Goal: Task Accomplishment & Management: Manage account settings

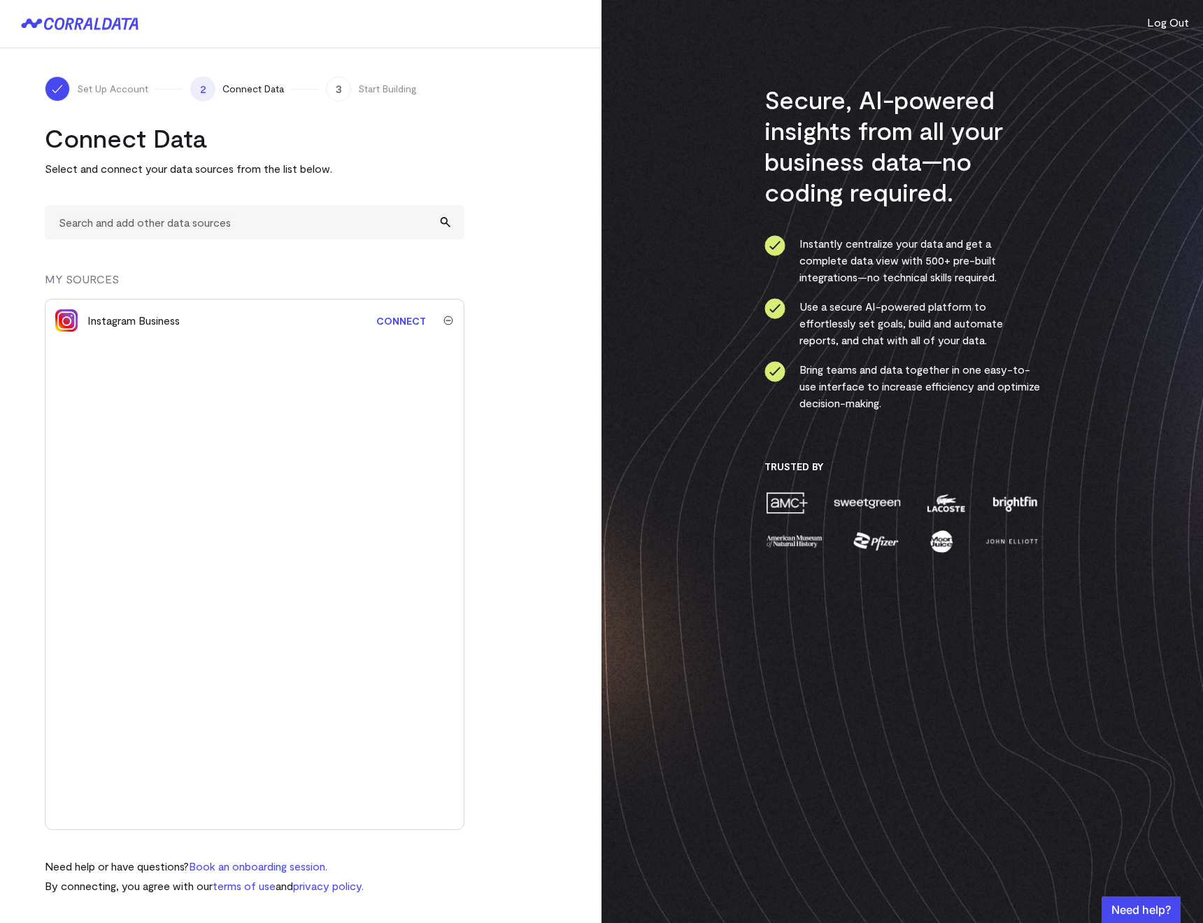
click at [174, 246] on div "Connect Data Select and connect your data sources from the list below. MY SOURC…" at bounding box center [255, 508] width 420 height 772
click at [164, 234] on input "text" at bounding box center [255, 222] width 420 height 34
click at [143, 274] on li "Quickbooks (with Reports)" at bounding box center [254, 260] width 418 height 42
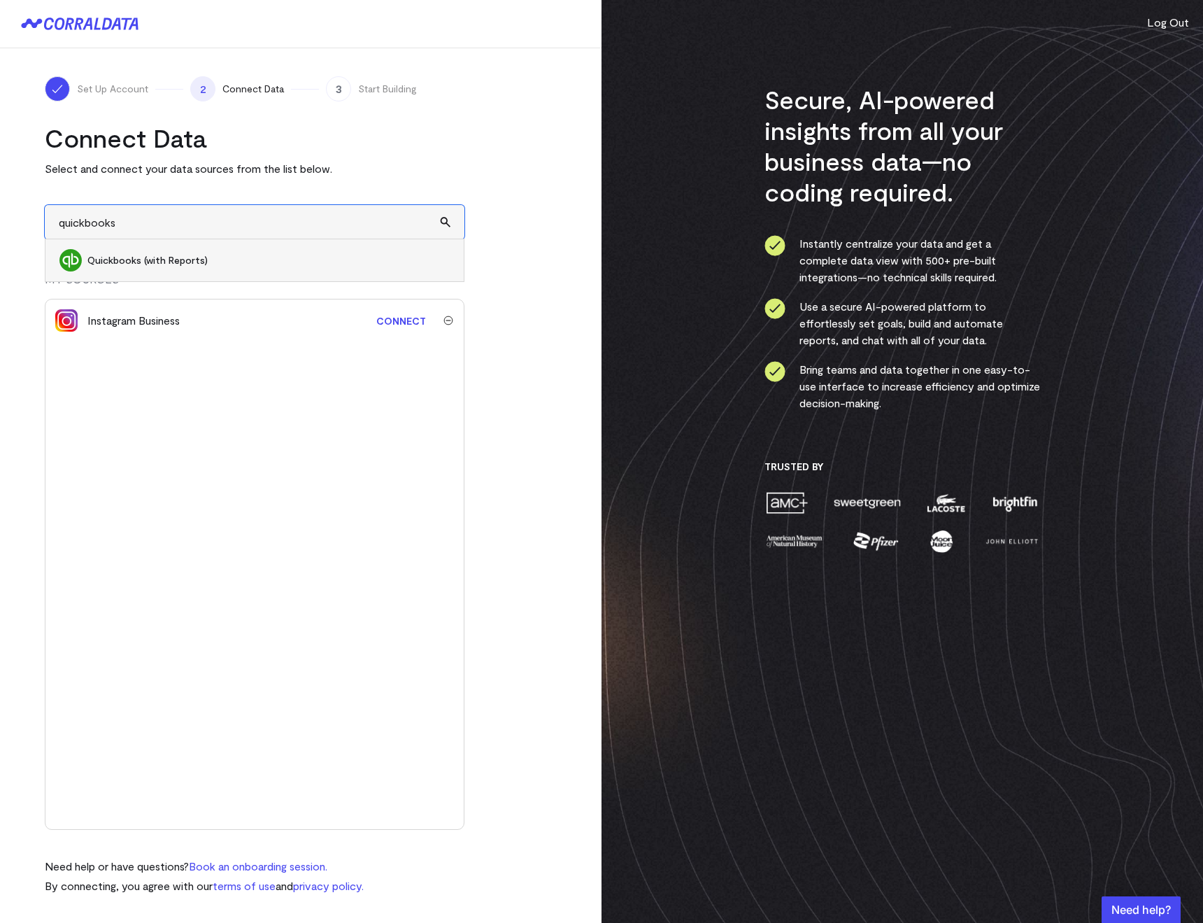
type input "Quickbooks (with Reports)"
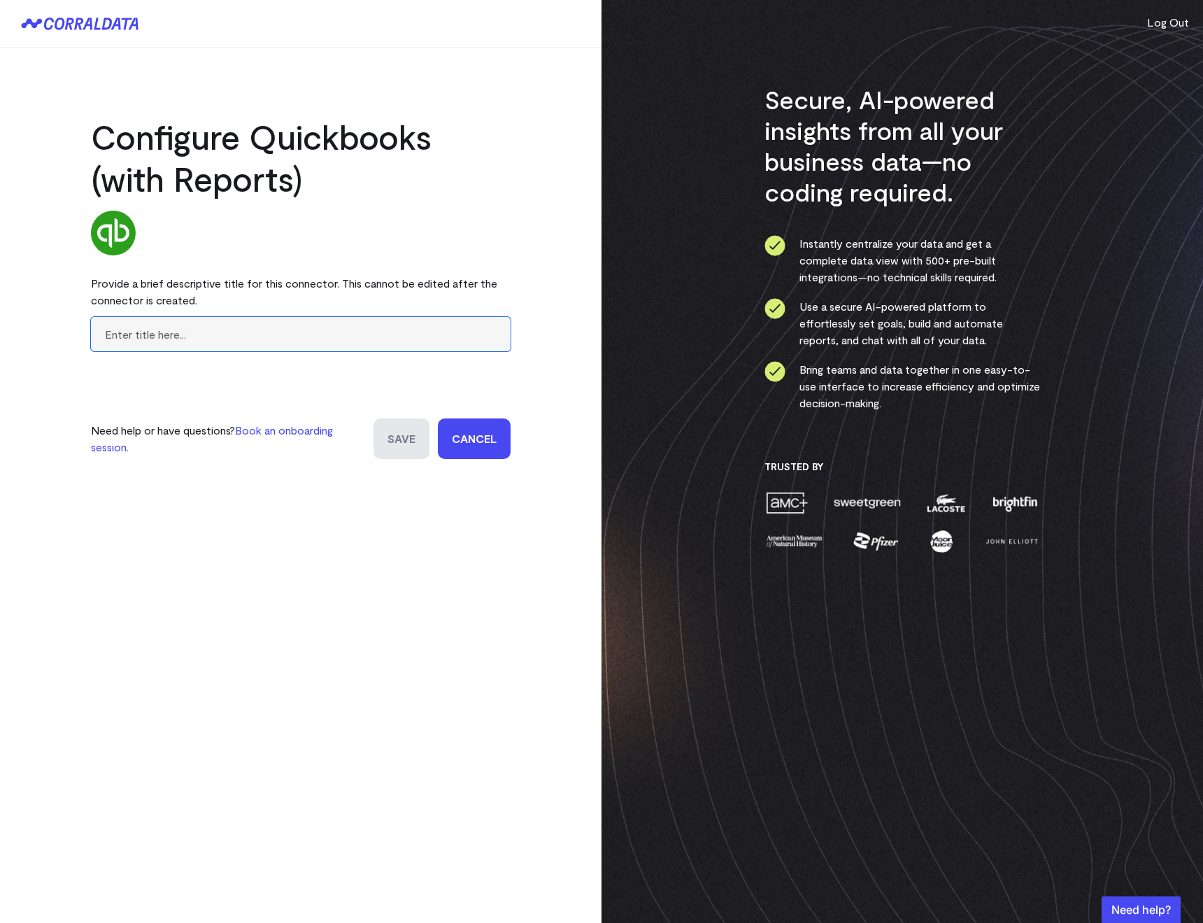
click at [257, 346] on input "text" at bounding box center [301, 334] width 420 height 34
click at [448, 442] on link "Cancel" at bounding box center [474, 438] width 73 height 41
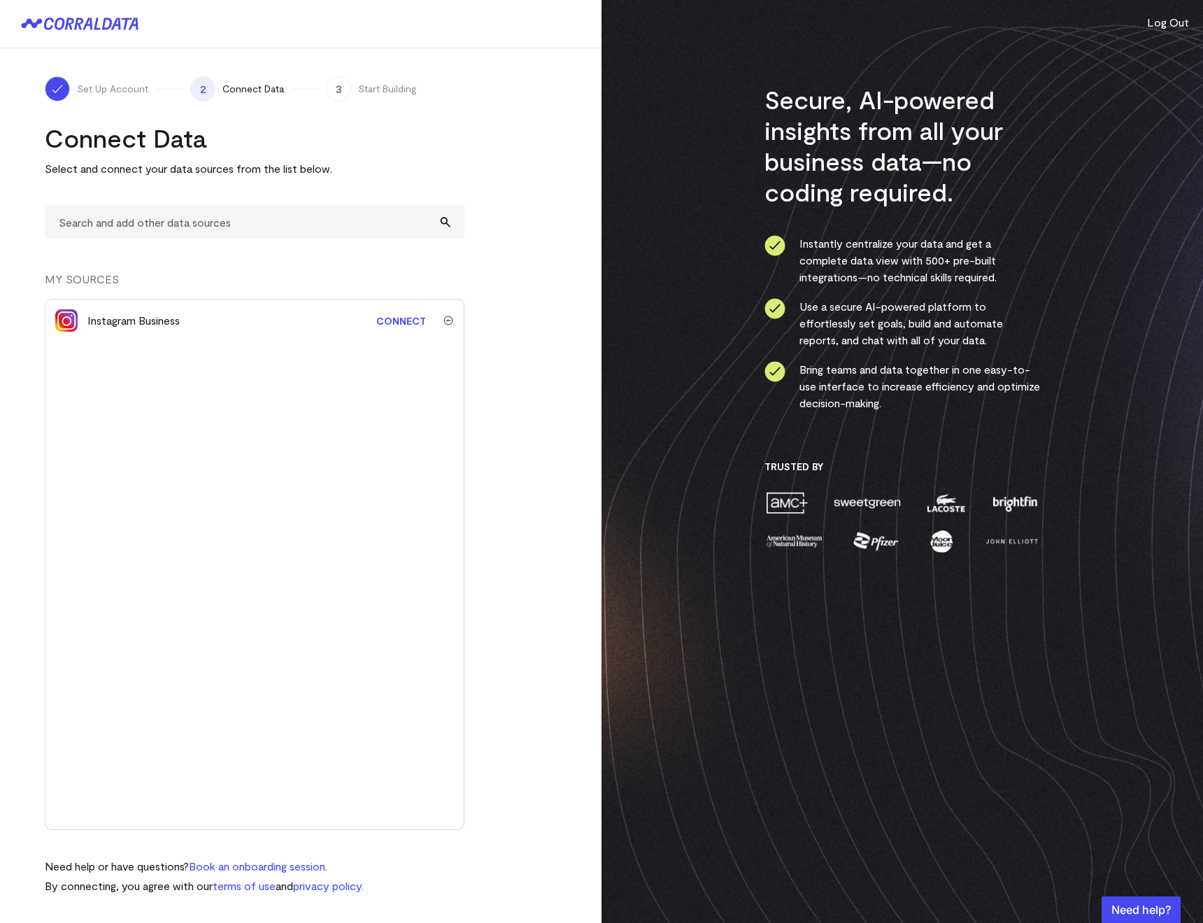
click at [136, 241] on div "Connect Data Select and connect your data sources from the list below. MY SOURC…" at bounding box center [255, 508] width 420 height 772
click at [130, 235] on input "text" at bounding box center [255, 222] width 420 height 34
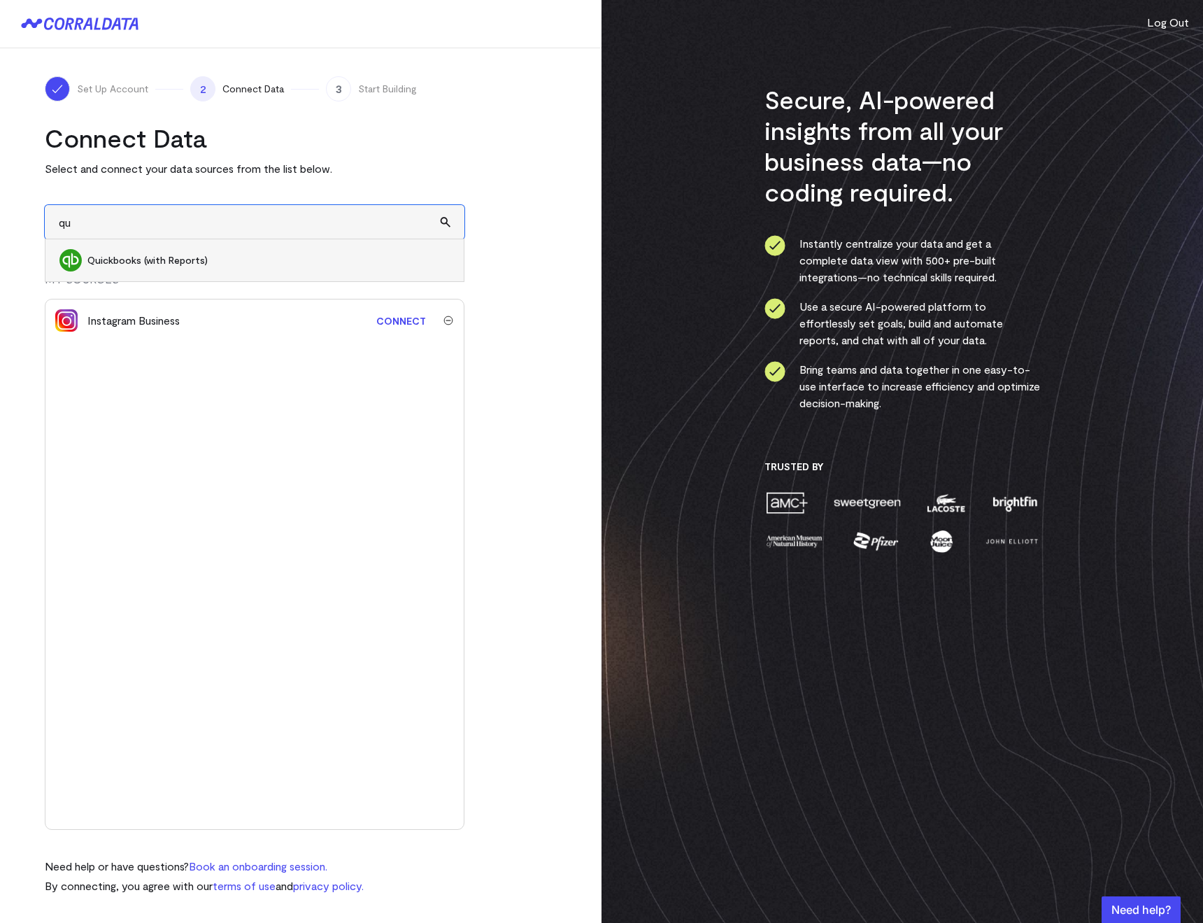
type input "q"
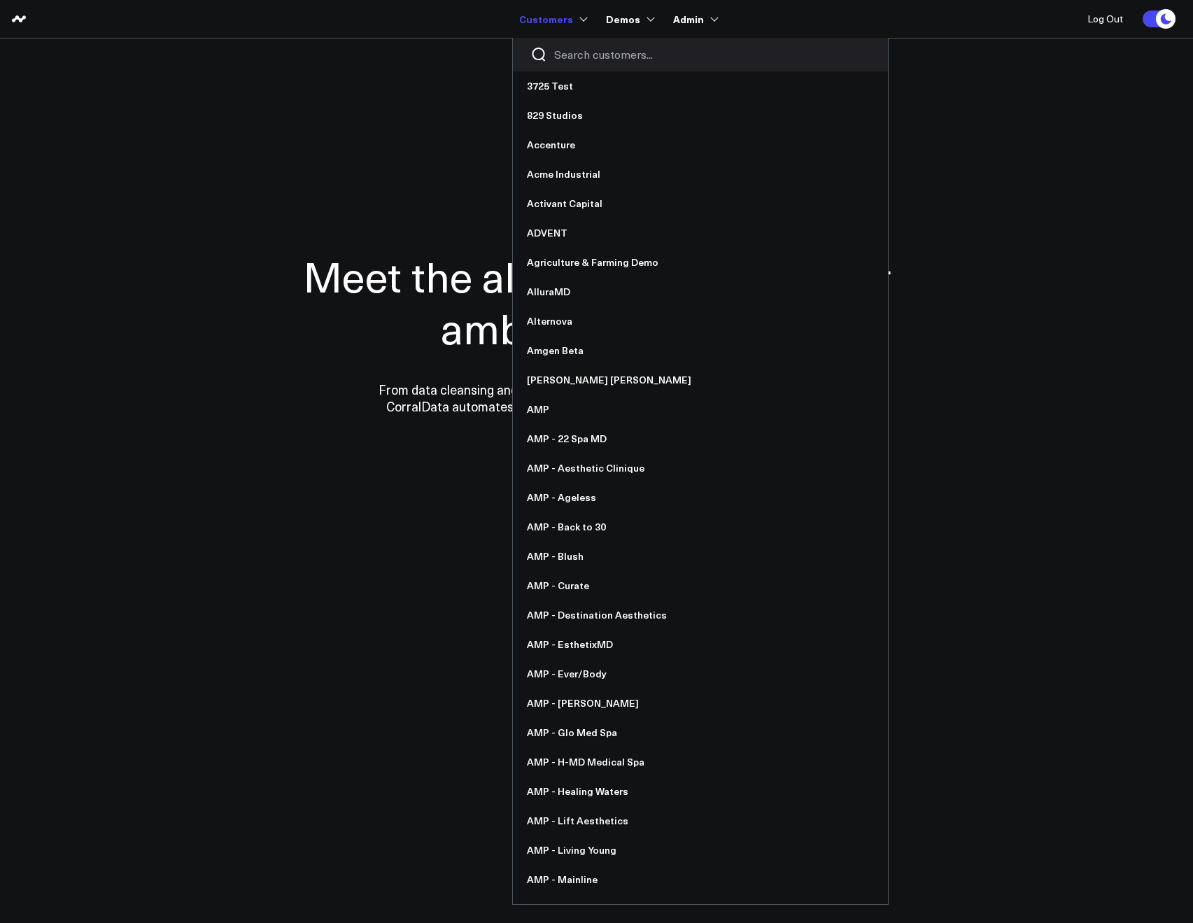
click at [566, 47] on input "Search customers input" at bounding box center [712, 54] width 316 height 15
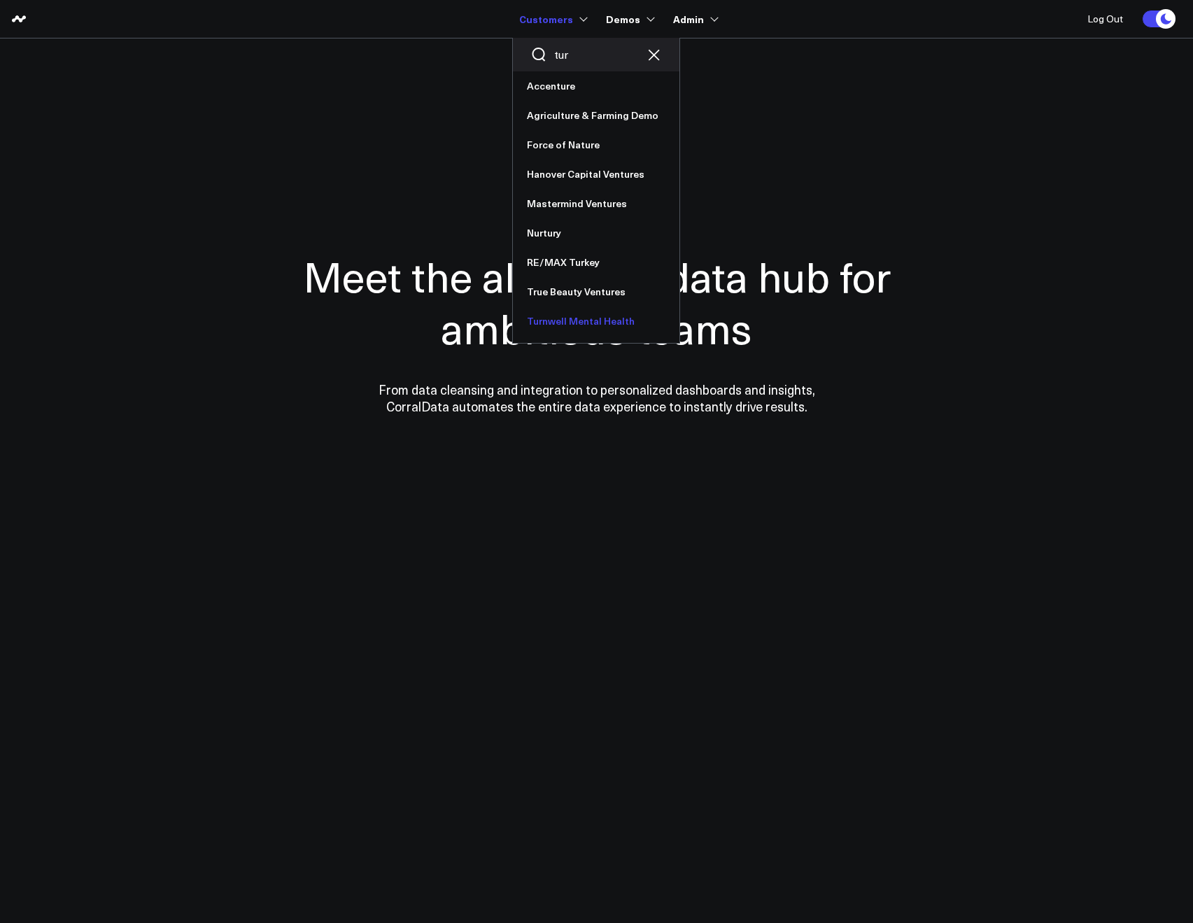
type input "tur"
click at [566, 324] on link "Turnwell Mental Health" at bounding box center [596, 320] width 167 height 29
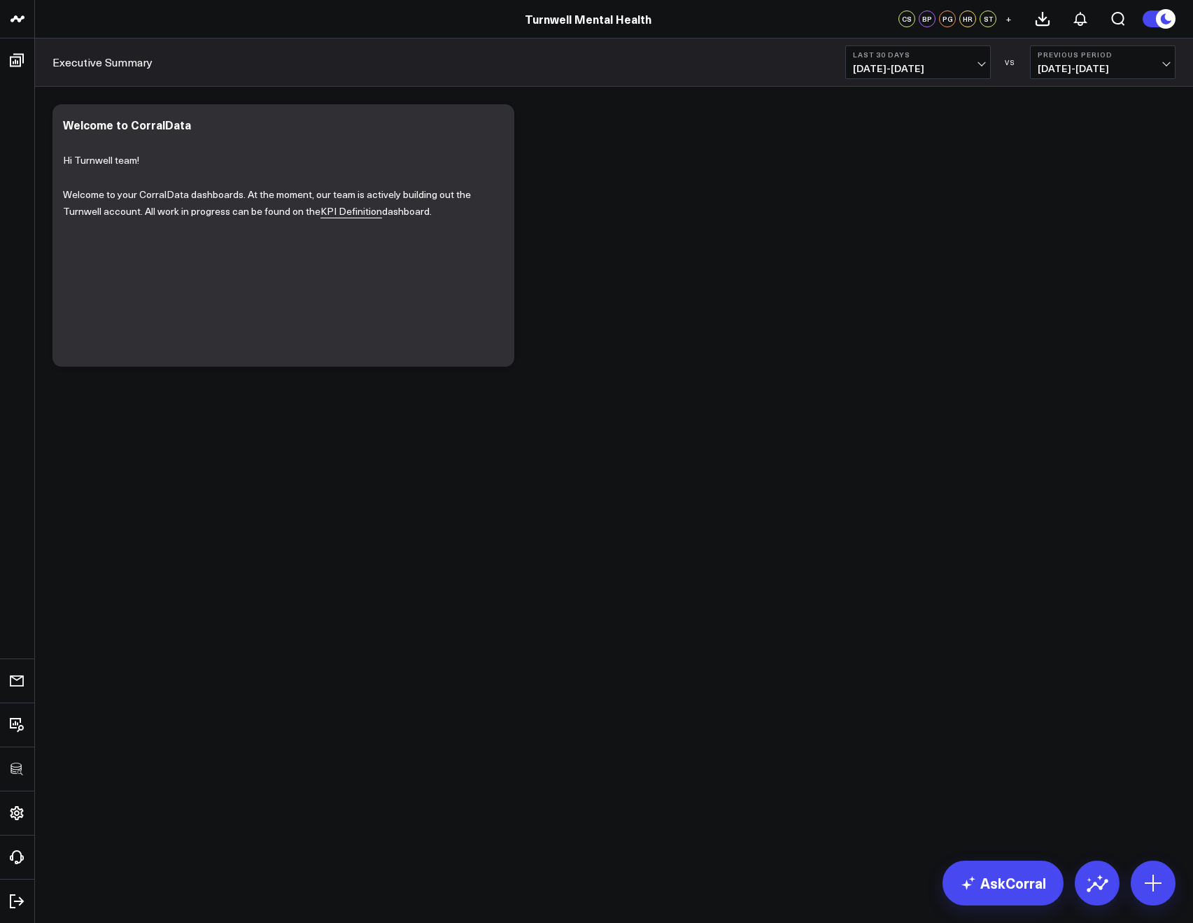
click at [197, 56] on div "Executive Summary Last 30 Days 09/02/25 - 10/01/25 VS Previous Period 08/03/25 …" at bounding box center [614, 62] width 1158 height 48
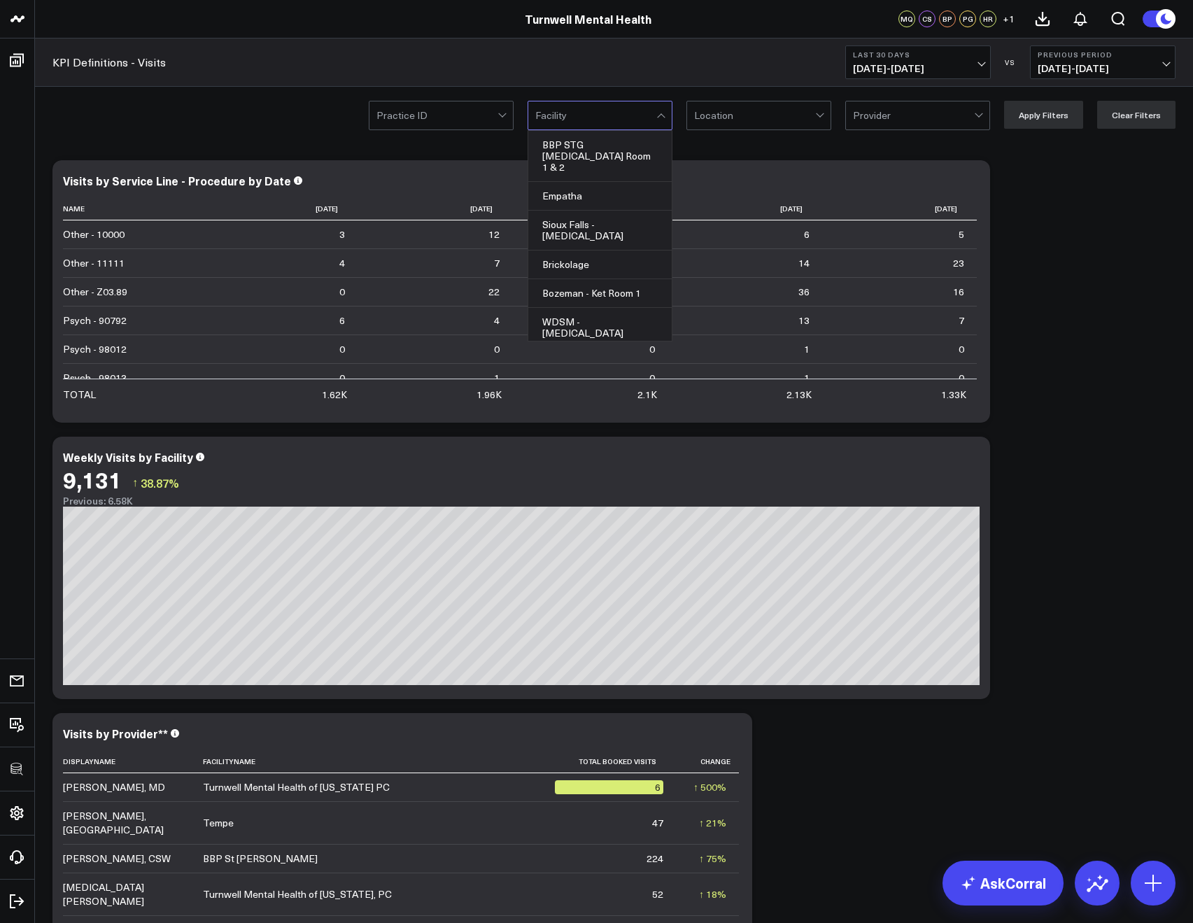
click at [559, 123] on div at bounding box center [595, 115] width 121 height 28
click at [722, 106] on div at bounding box center [754, 115] width 121 height 28
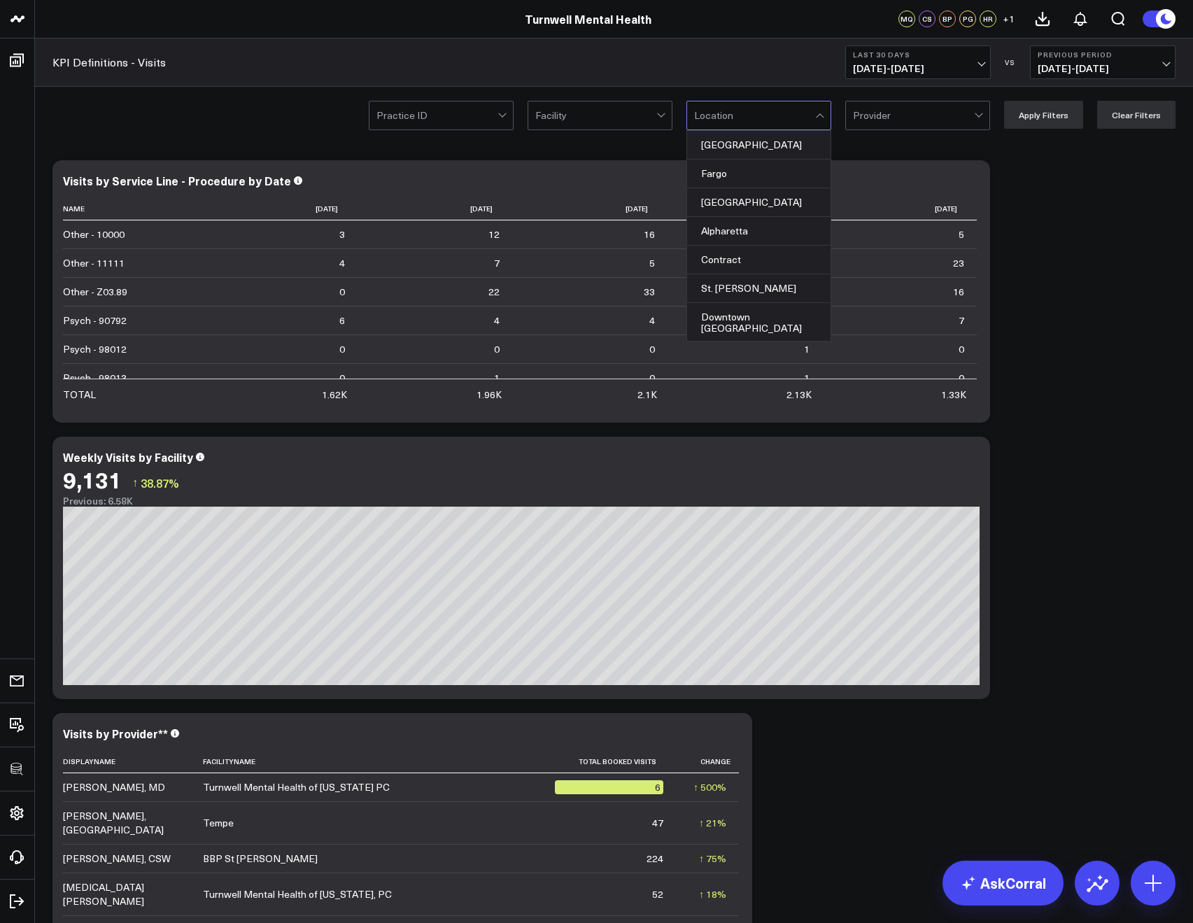
click at [606, 110] on div at bounding box center [595, 115] width 121 height 28
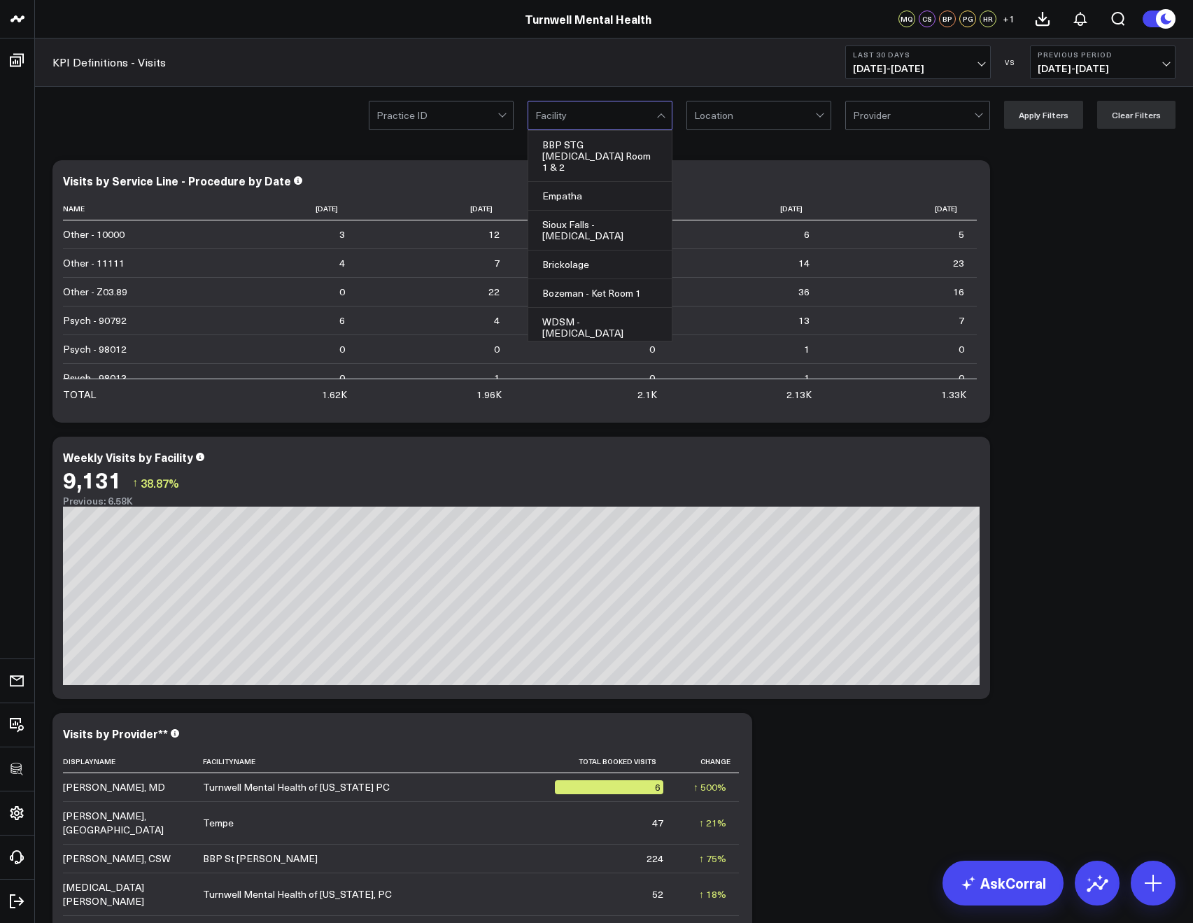
click at [460, 115] on div at bounding box center [436, 115] width 121 height 28
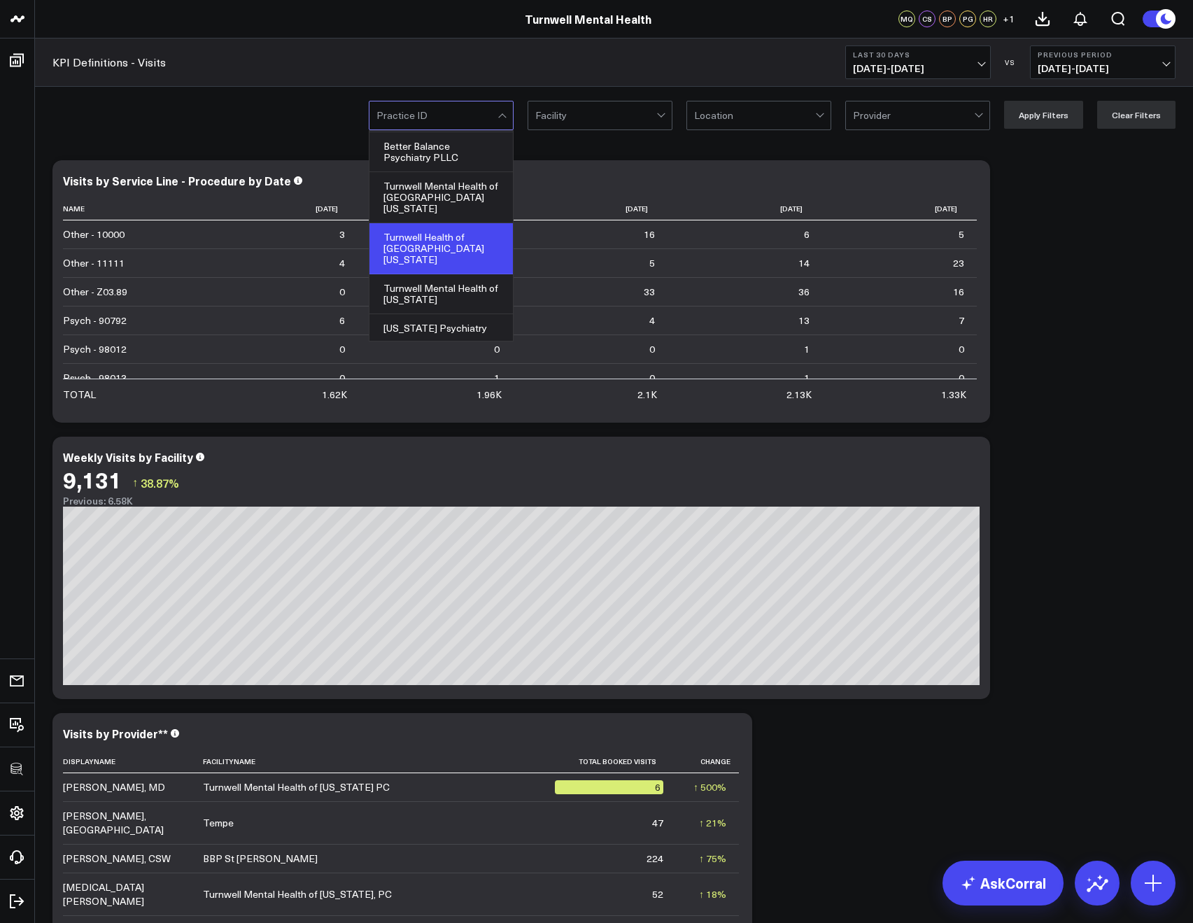
scroll to position [107, 0]
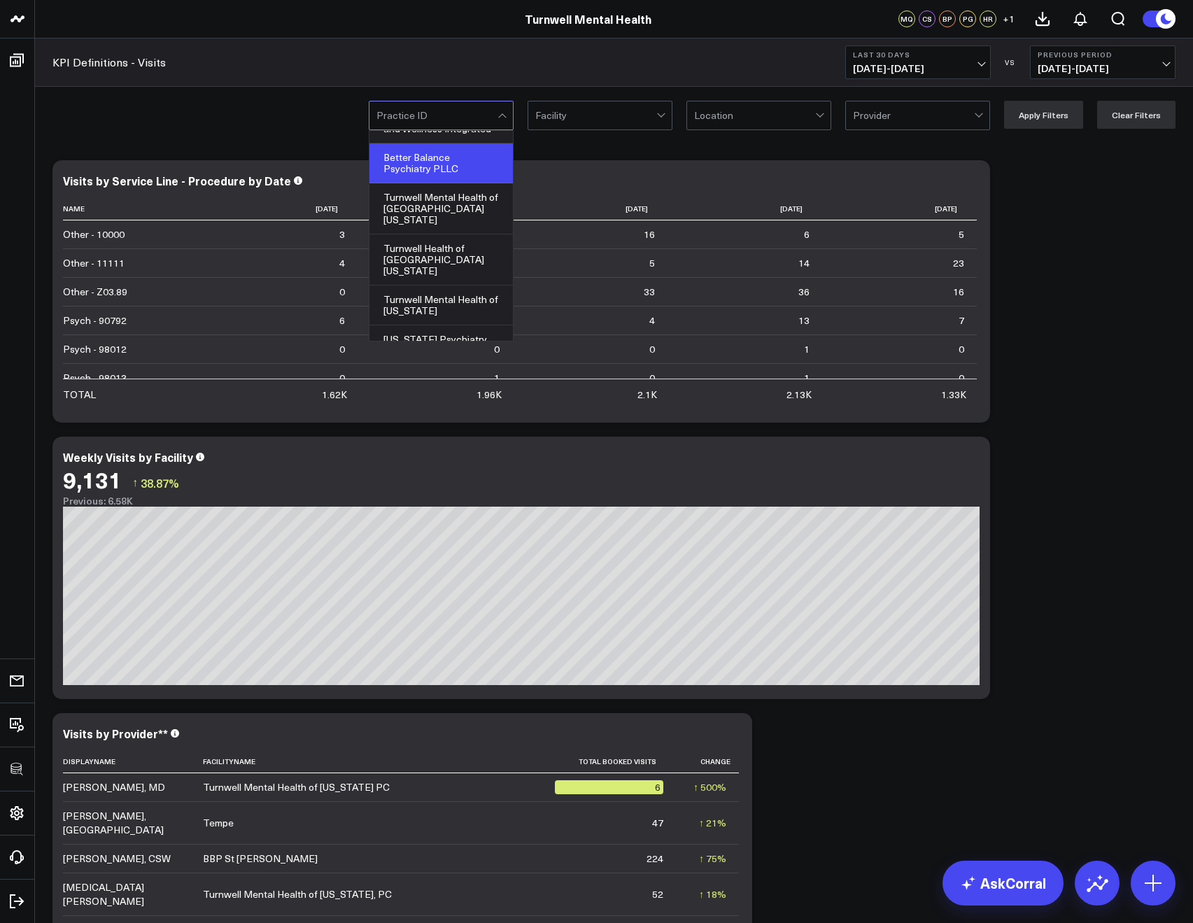
click at [431, 177] on div "Better Balance Psychiatry PLLC" at bounding box center [440, 163] width 143 height 40
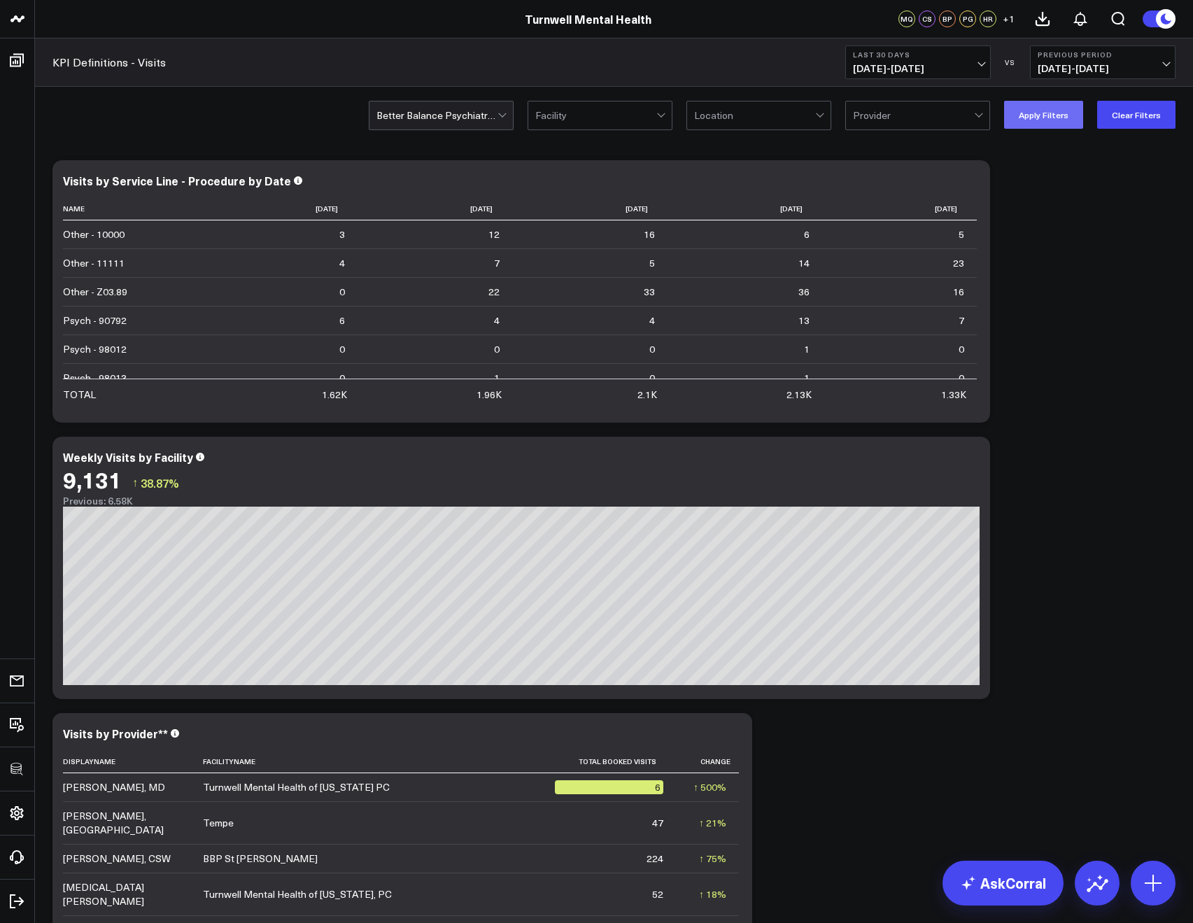
click at [1017, 129] on div "option Better Balance Psychiatry PLLC, selected. Better Balance Psychiatry PLLC…" at bounding box center [614, 115] width 1158 height 56
click at [1021, 124] on button "Apply Filters" at bounding box center [1043, 115] width 79 height 28
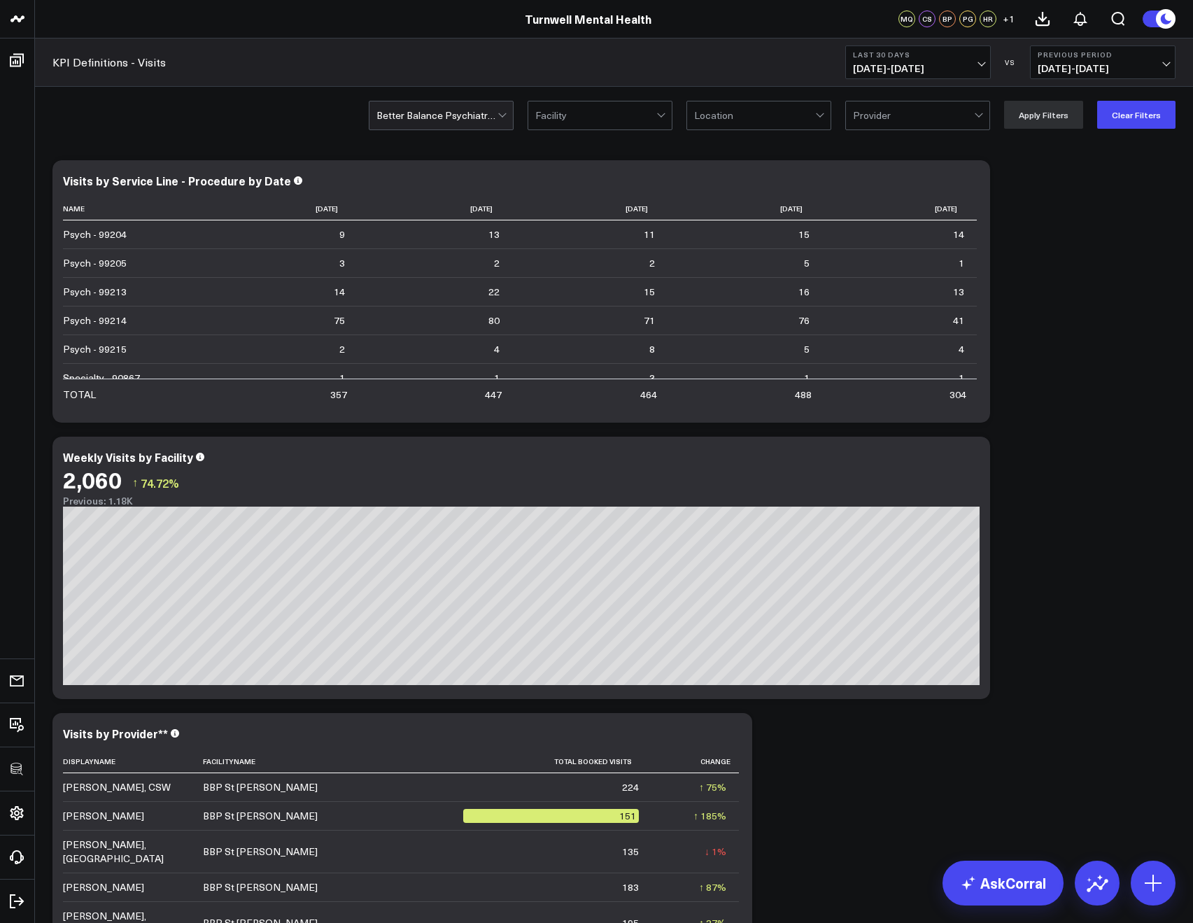
click at [900, 66] on span "09/02/25 - 10/01/25" at bounding box center [918, 68] width 130 height 11
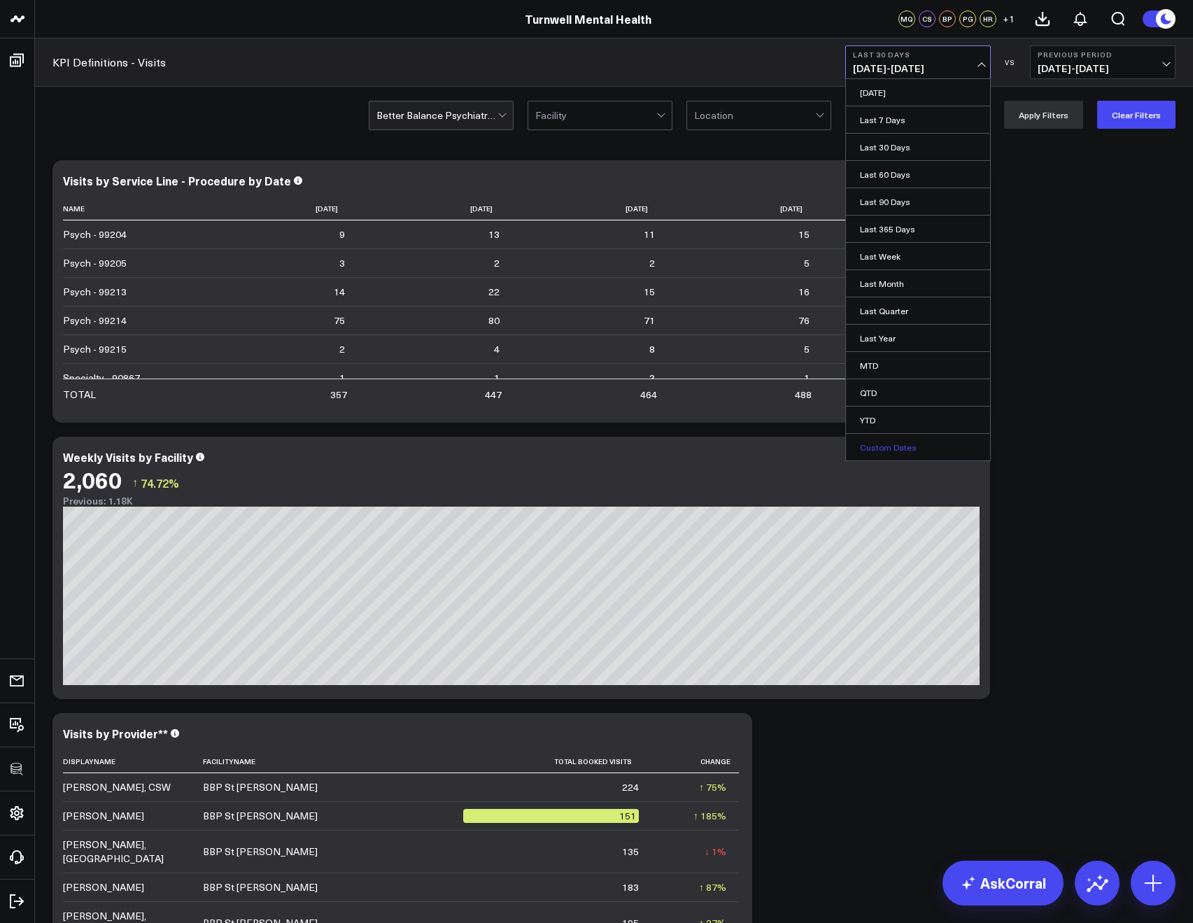
click at [901, 449] on link "Custom Dates" at bounding box center [918, 447] width 144 height 27
select select "9"
select select "2025"
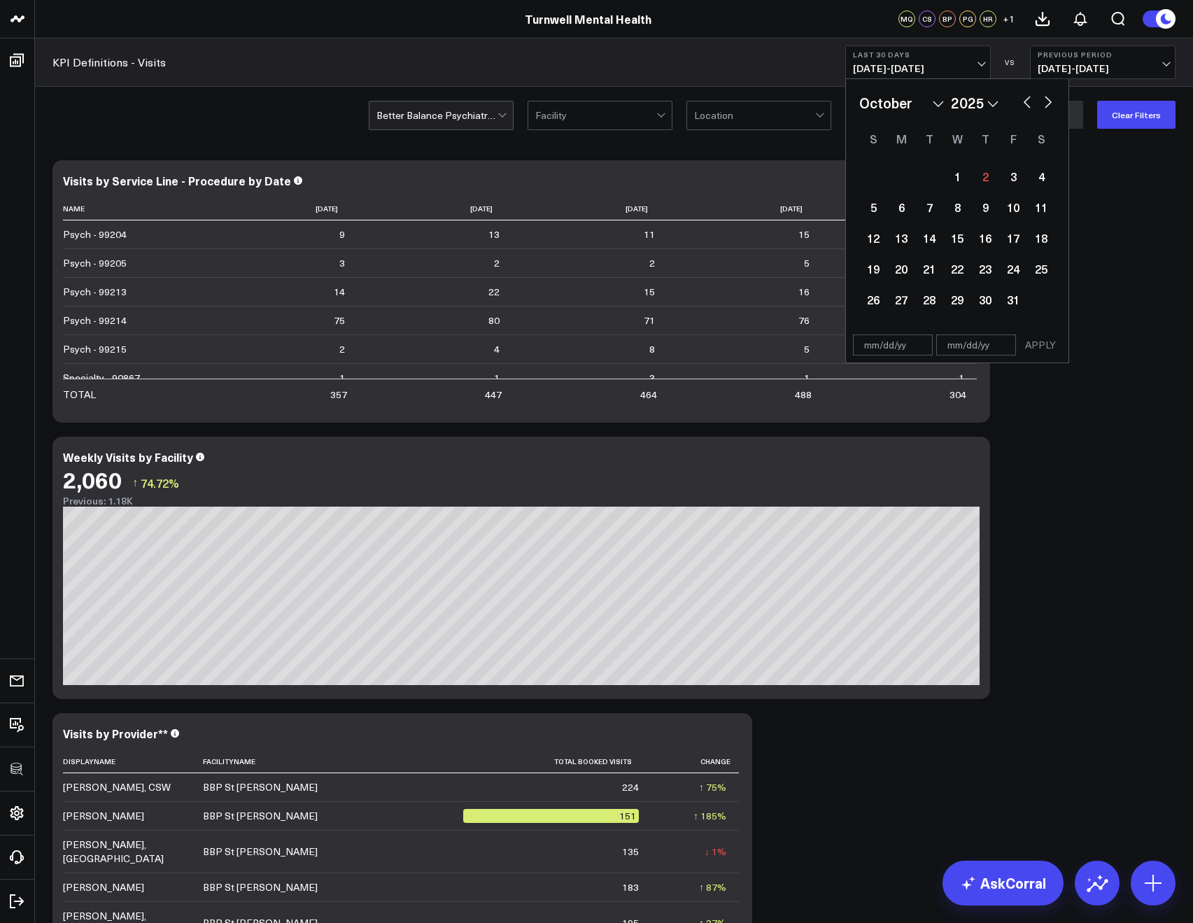
click at [1024, 106] on button "button" at bounding box center [1027, 100] width 14 height 17
select select "8"
select select "2025"
click at [889, 298] on div "29" at bounding box center [901, 299] width 28 height 28
type input "[DATE]"
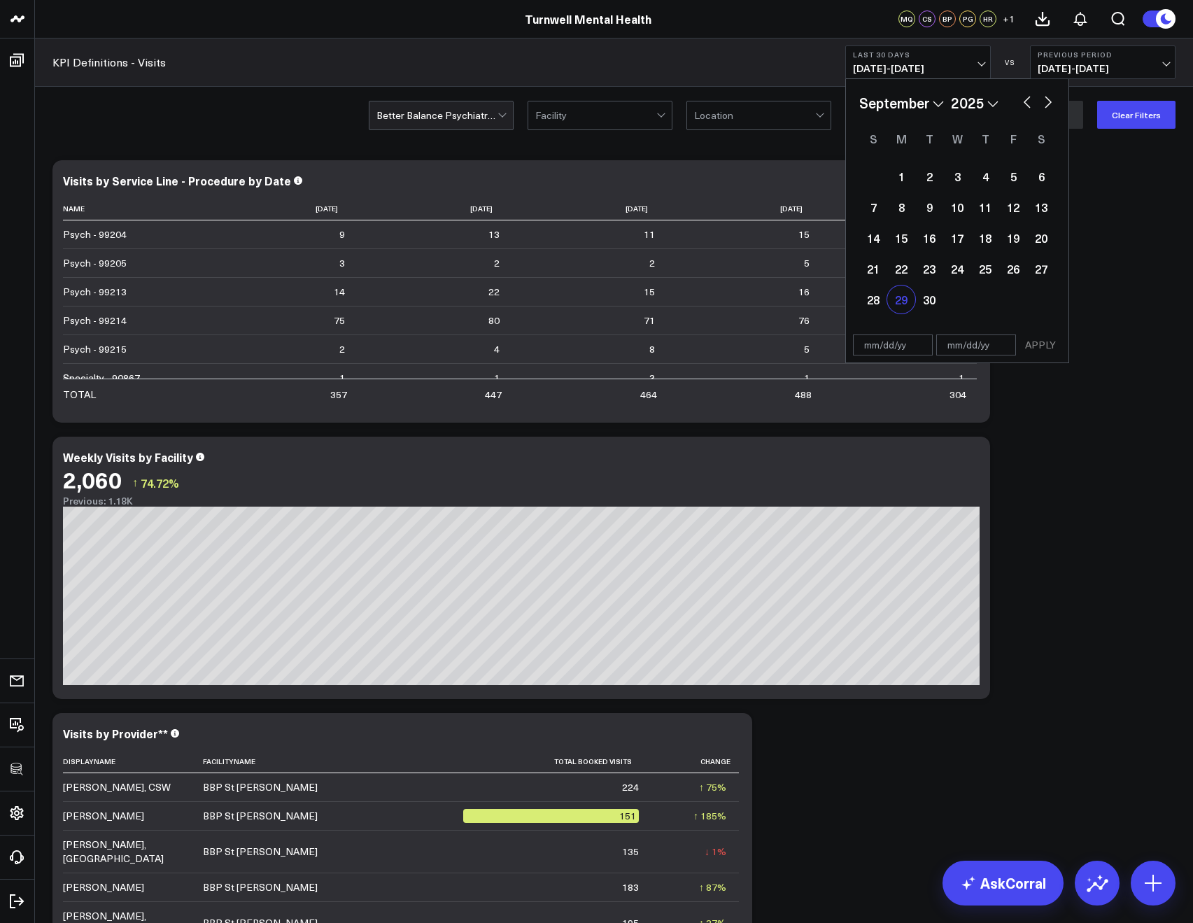
select select "8"
select select "2025"
click at [912, 299] on div "29" at bounding box center [901, 299] width 28 height 28
type input "[DATE]"
select select "8"
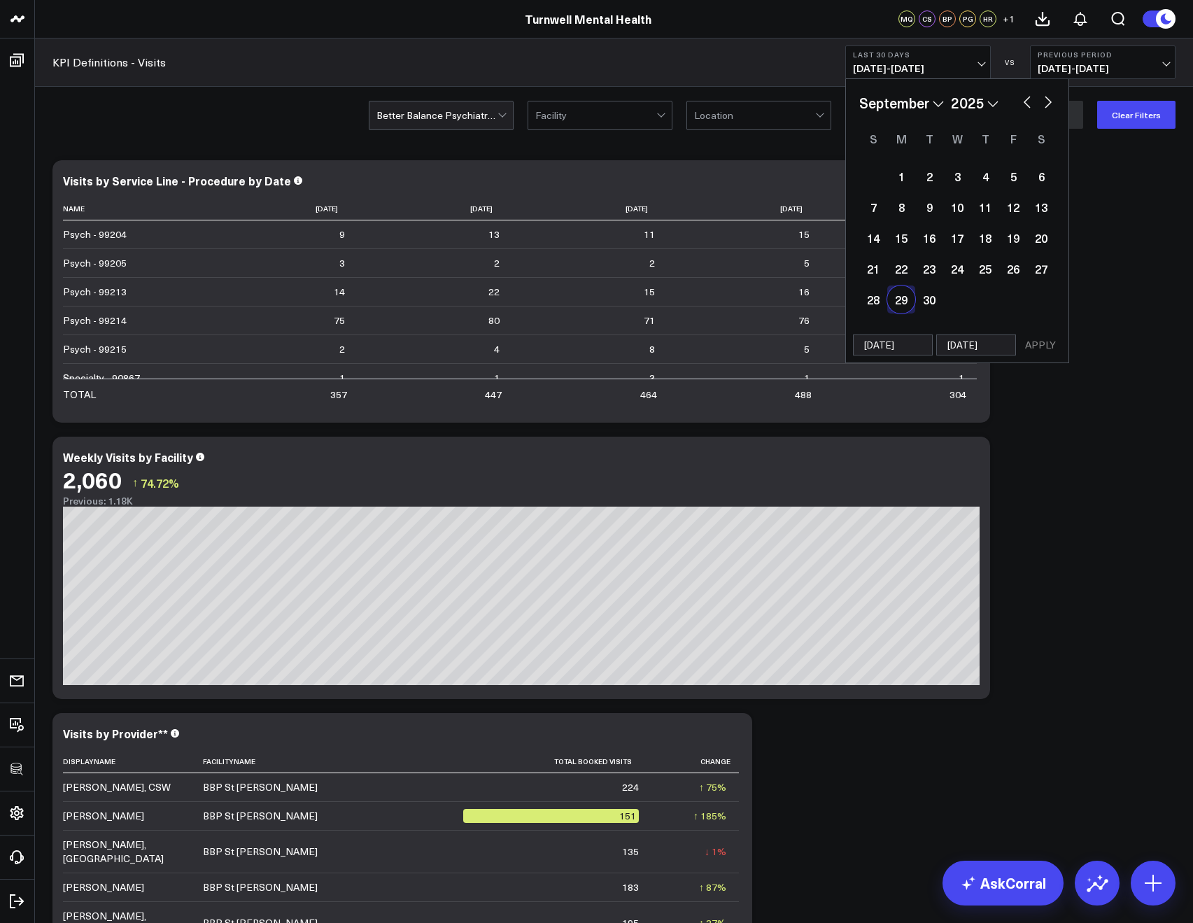
select select "2025"
click at [1029, 343] on button "APPLY" at bounding box center [1040, 344] width 42 height 21
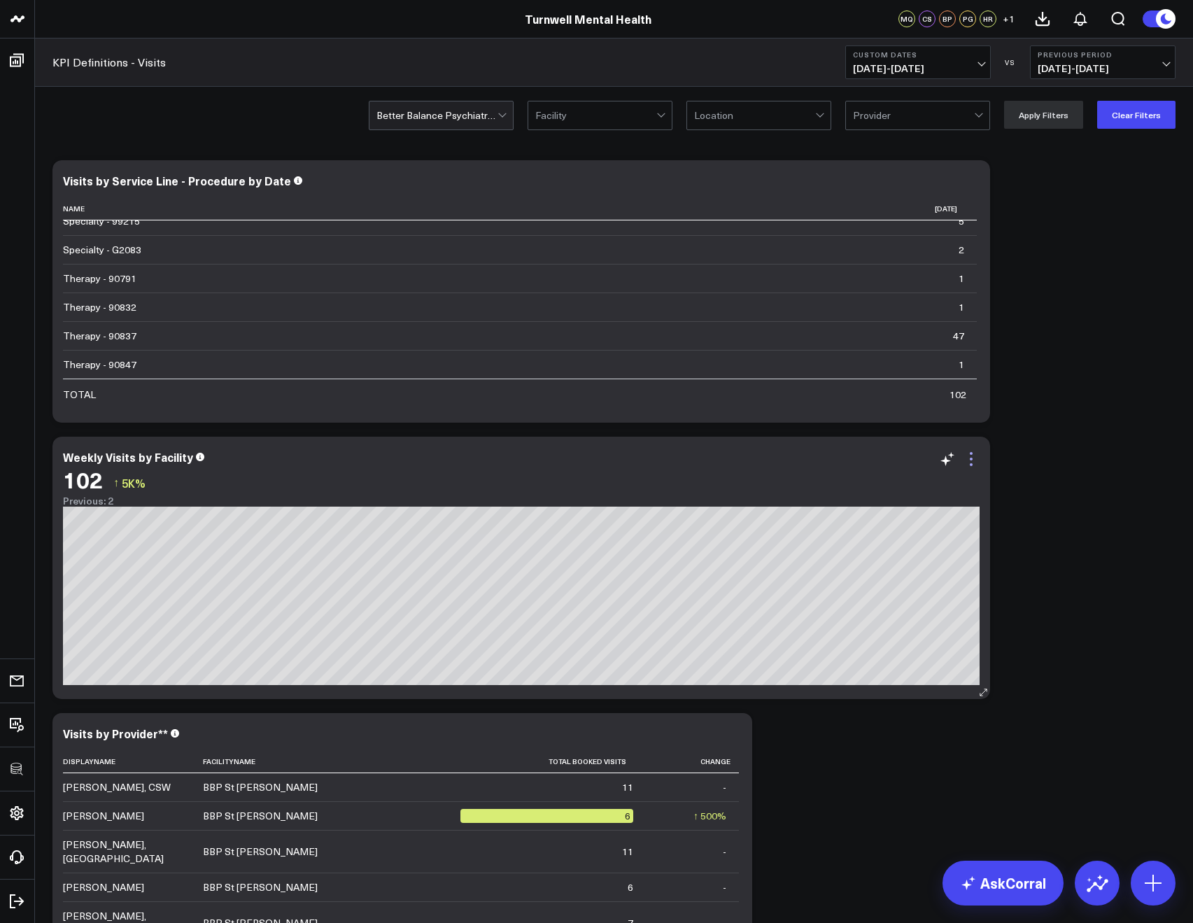
click at [965, 462] on icon at bounding box center [971, 459] width 17 height 17
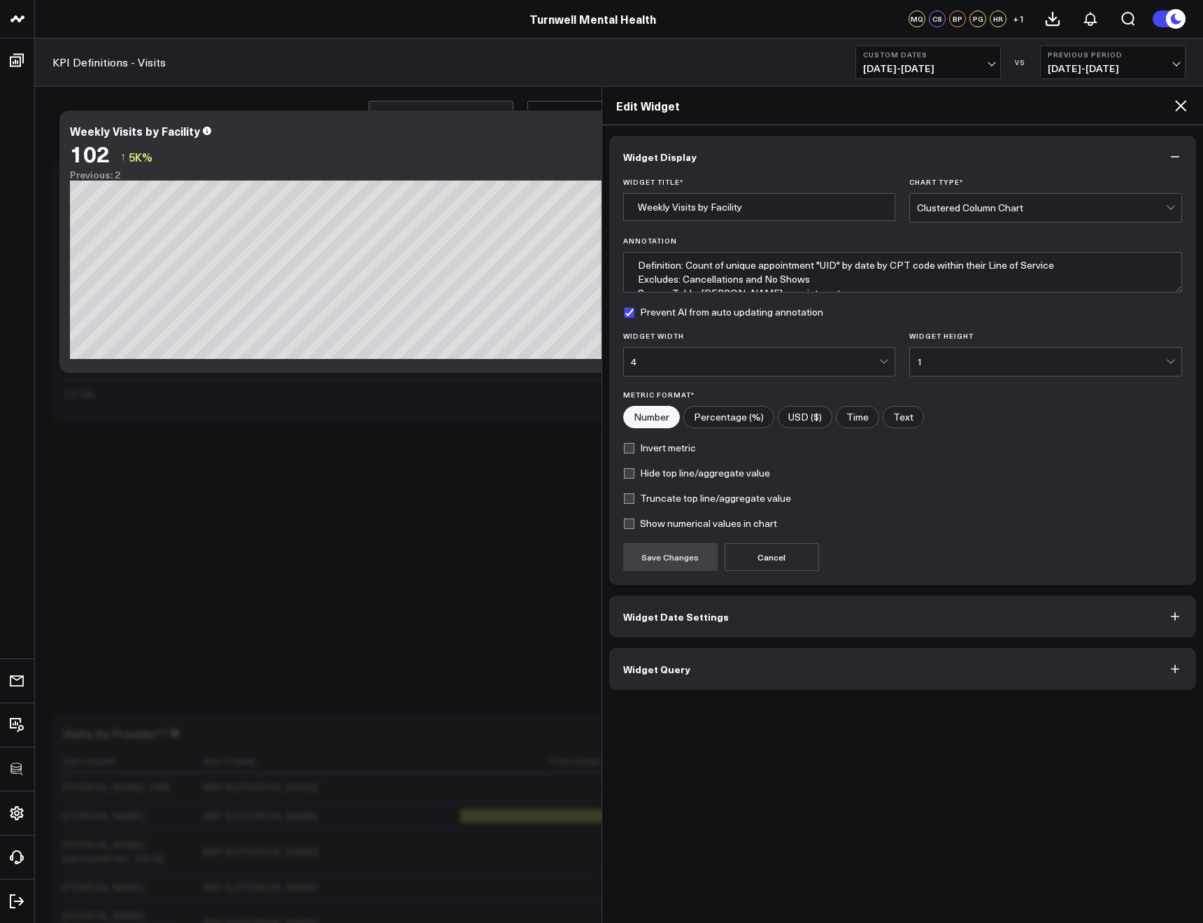
click at [751, 650] on button "Widget Query" at bounding box center [903, 669] width 588 height 42
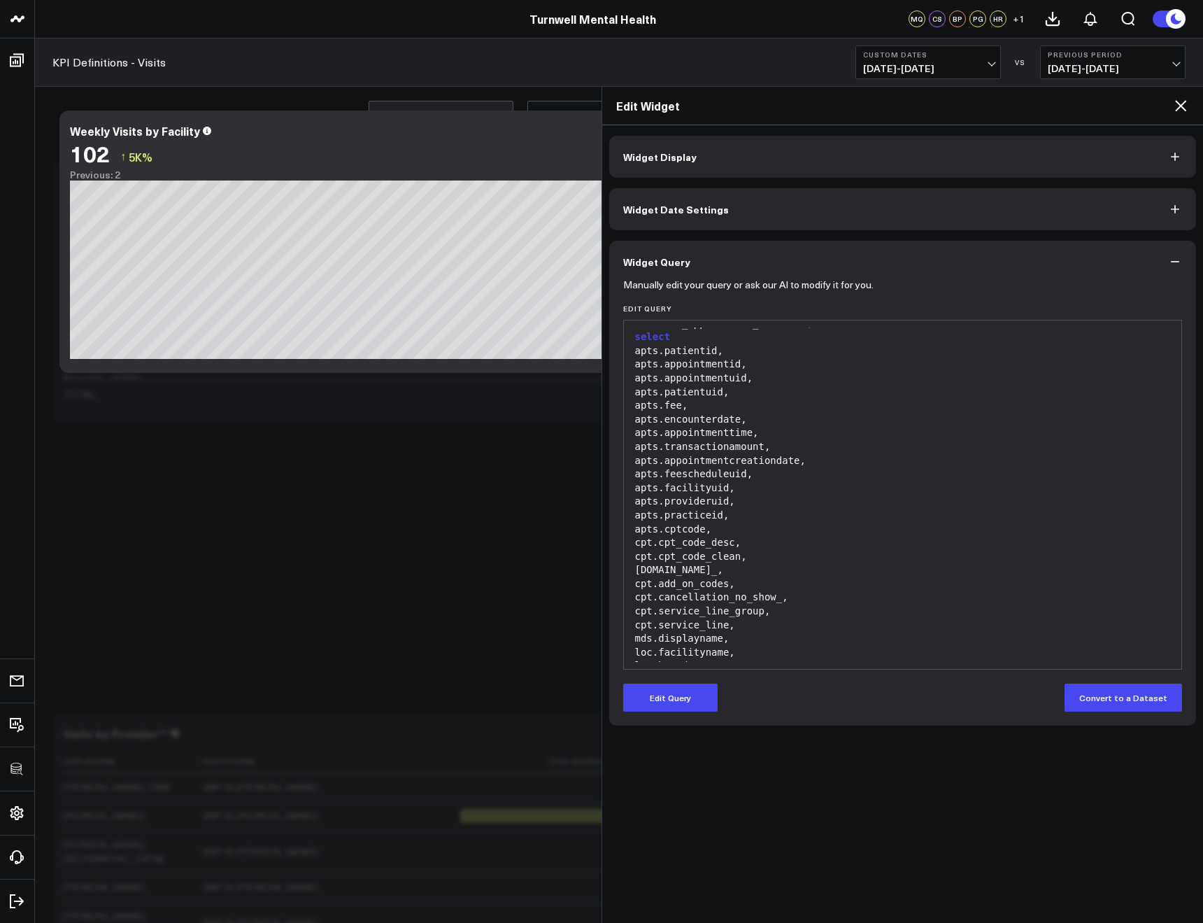
scroll to position [27, 0]
click at [677, 213] on span "Widget Date Settings" at bounding box center [676, 209] width 106 height 11
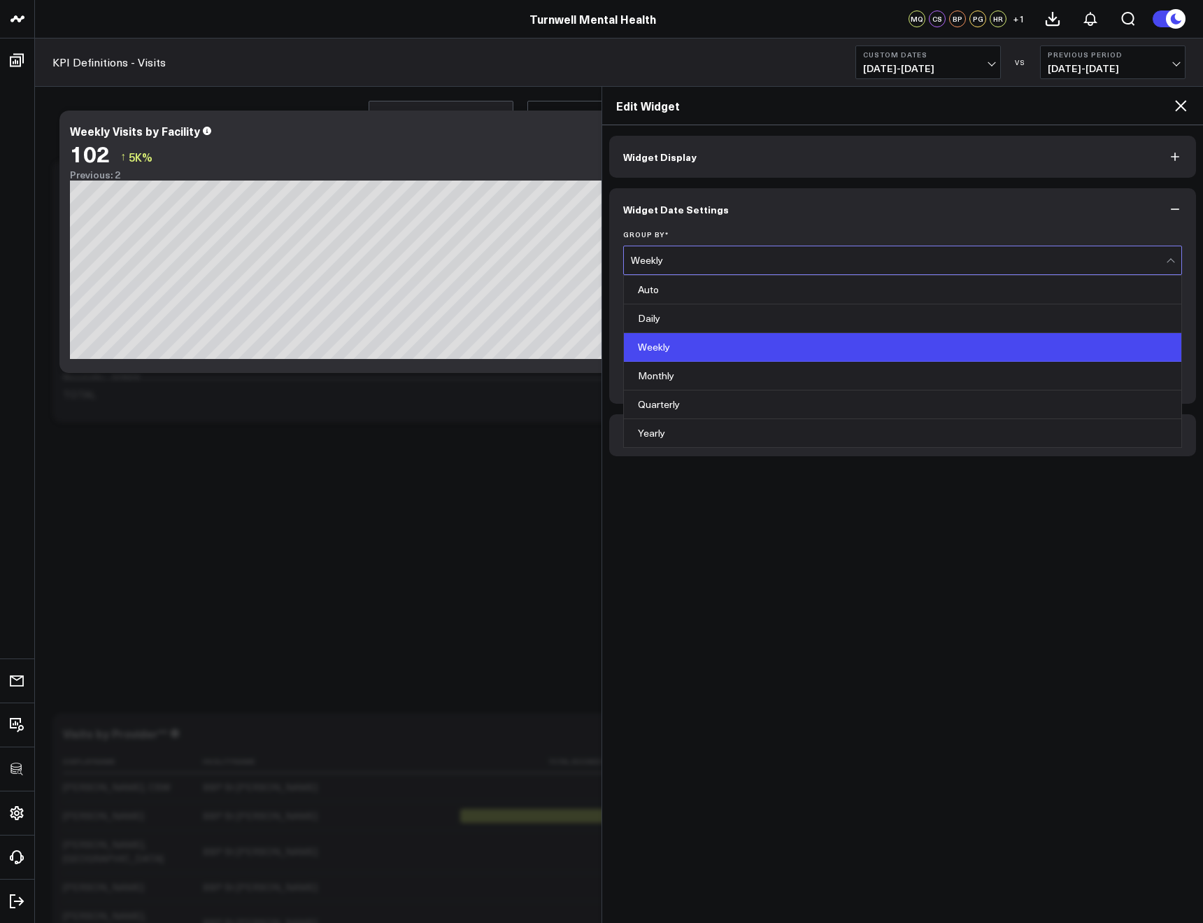
click at [682, 260] on div "Weekly" at bounding box center [899, 260] width 536 height 11
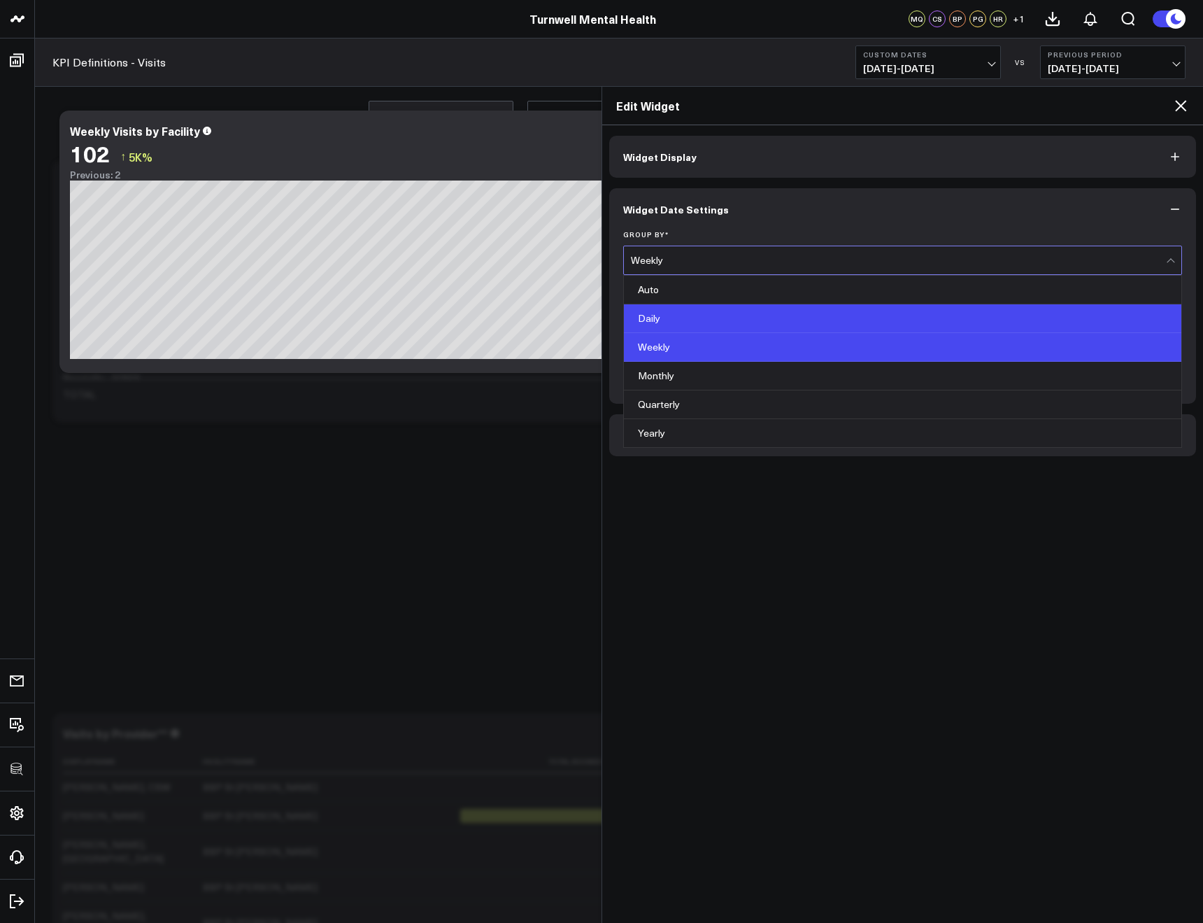
click at [644, 324] on div "Daily" at bounding box center [903, 318] width 558 height 29
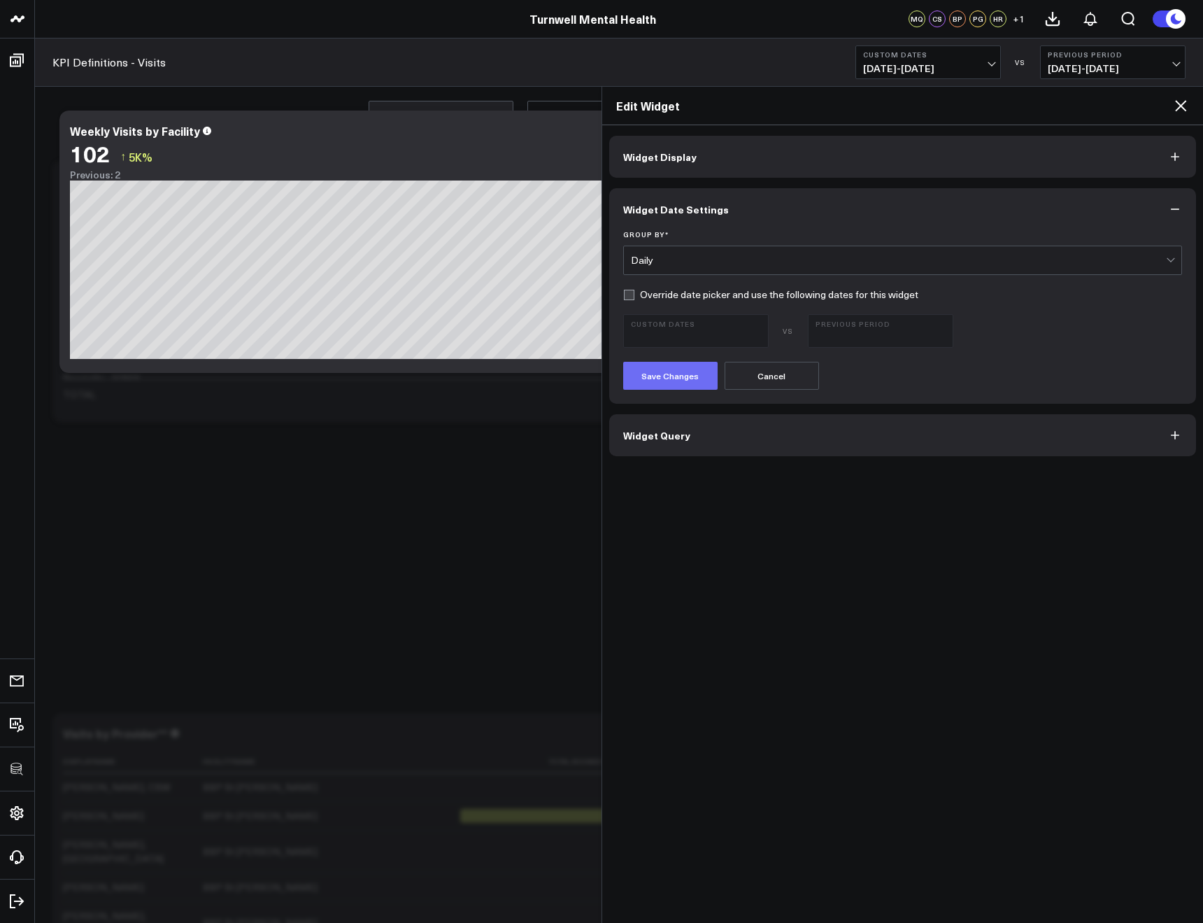
click at [688, 379] on button "Save Changes" at bounding box center [670, 376] width 94 height 28
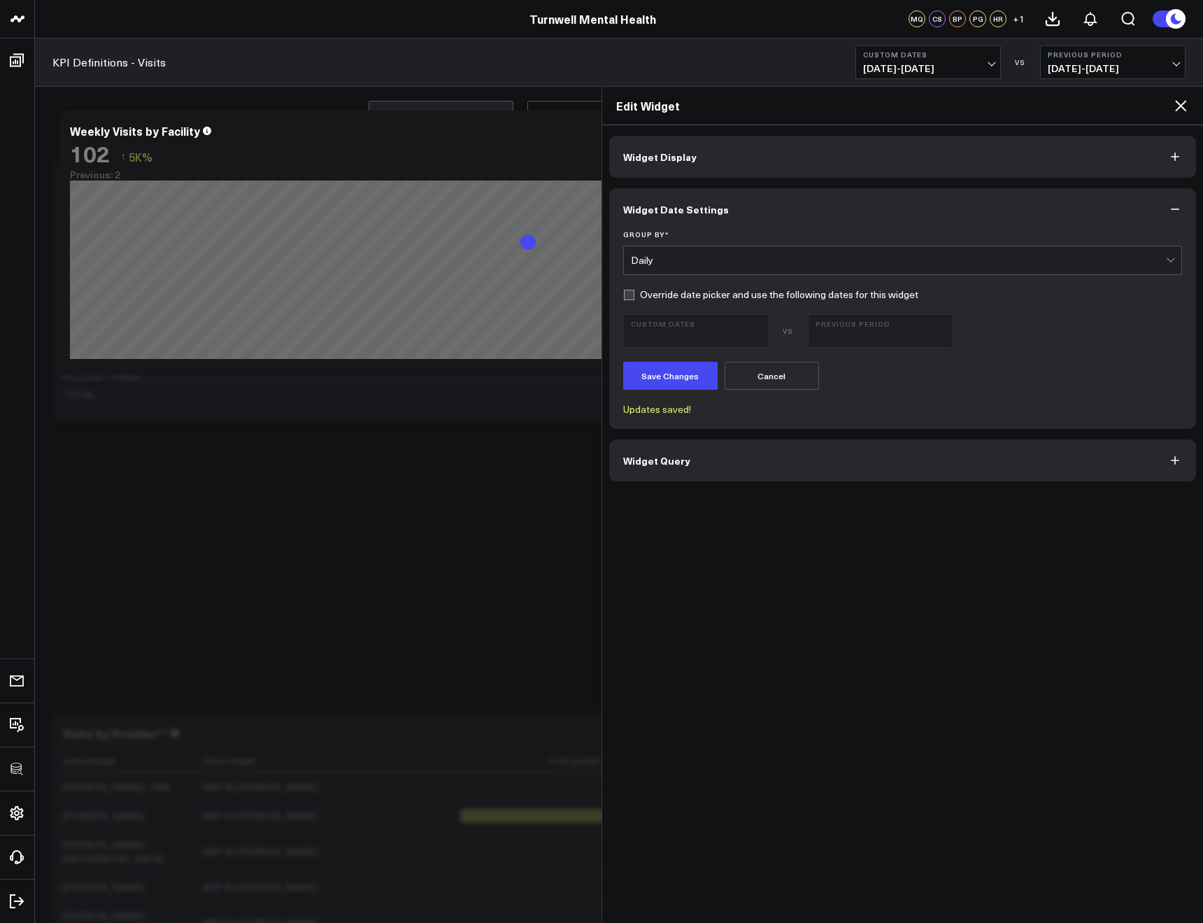
click at [1181, 111] on icon at bounding box center [1181, 105] width 17 height 17
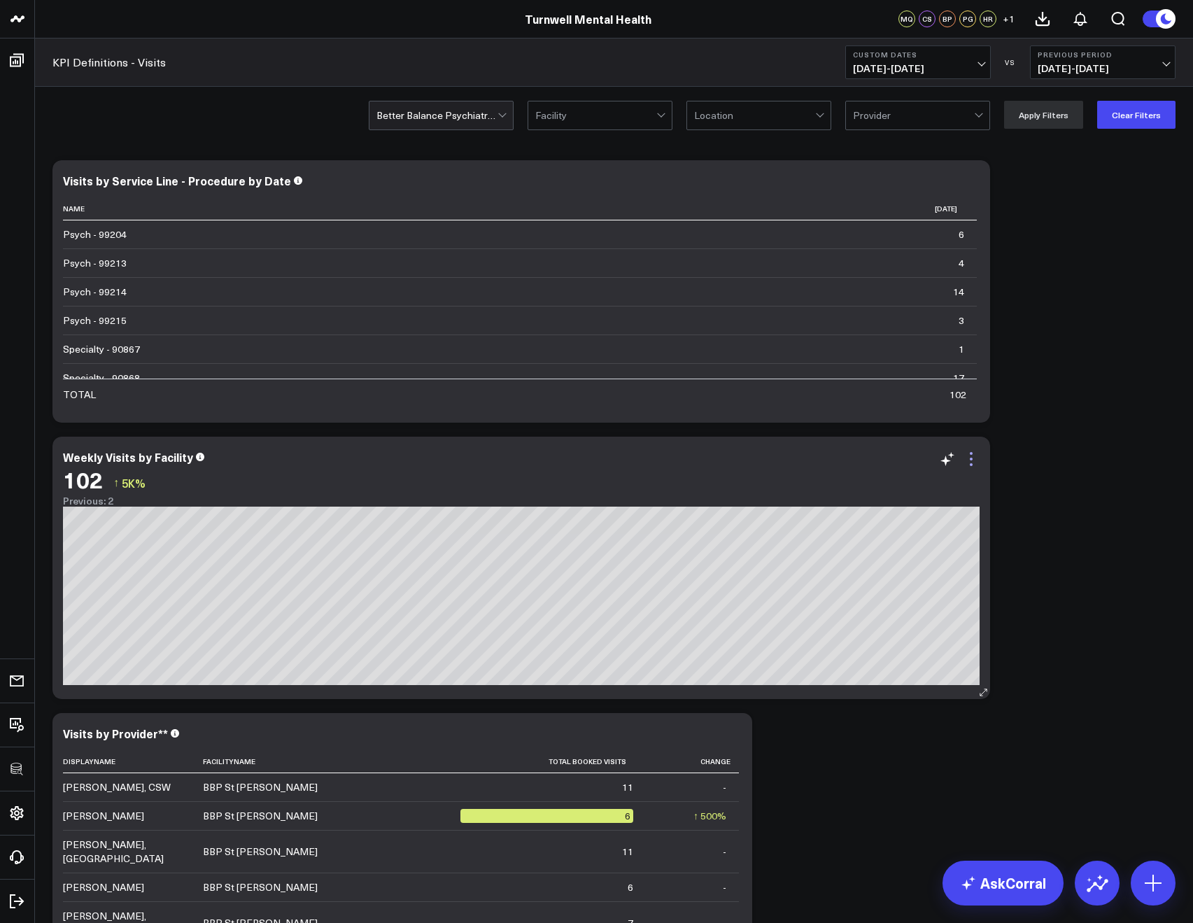
click at [971, 453] on icon at bounding box center [971, 453] width 3 height 3
drag, startPoint x: 893, startPoint y: 749, endPoint x: 916, endPoint y: 741, distance: 24.3
click at [0, 0] on button "Edit Widget" at bounding box center [0, 0] width 0 height 0
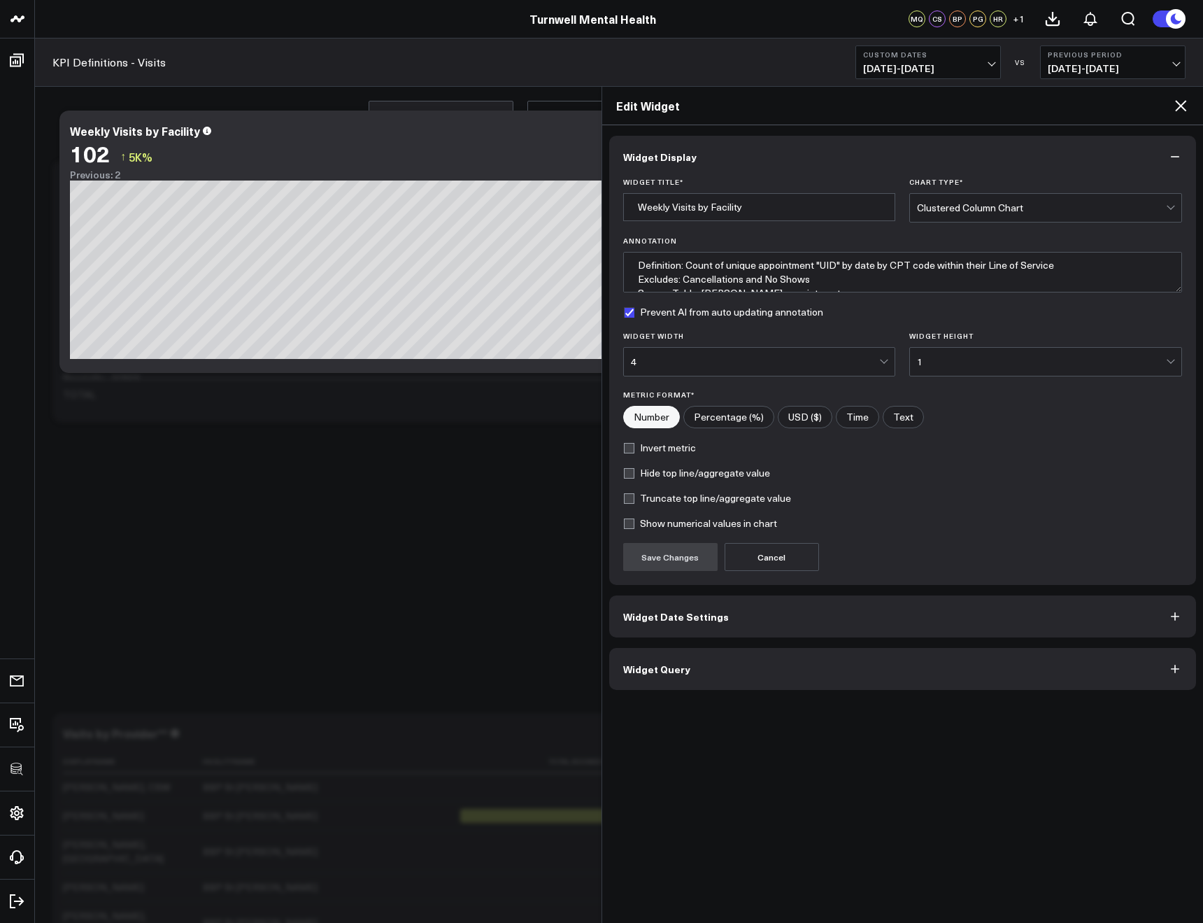
click at [669, 684] on button "Widget Query" at bounding box center [903, 669] width 588 height 42
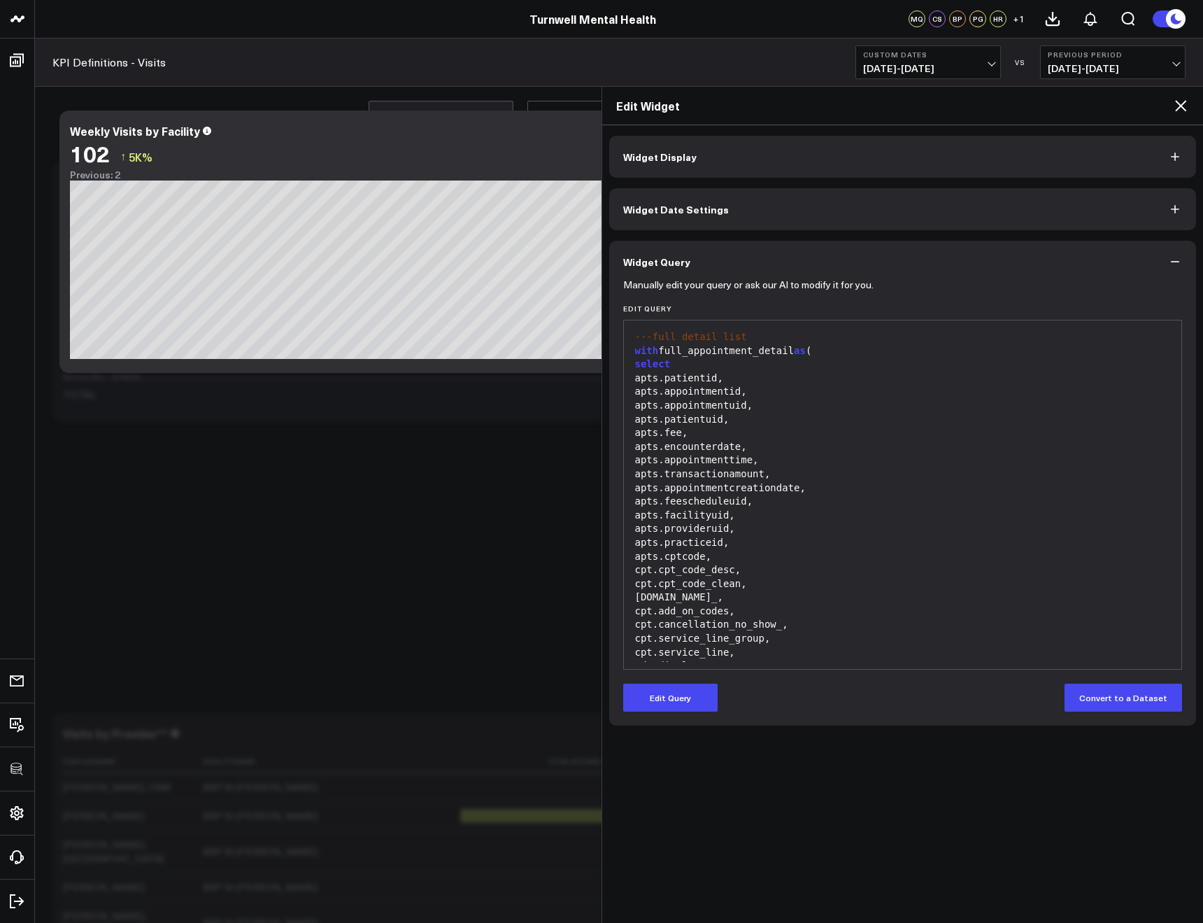
click at [669, 681] on form "Manually edit your query or ask our AI to modify it for you. Edit Query 99 1 2 …" at bounding box center [903, 497] width 560 height 429
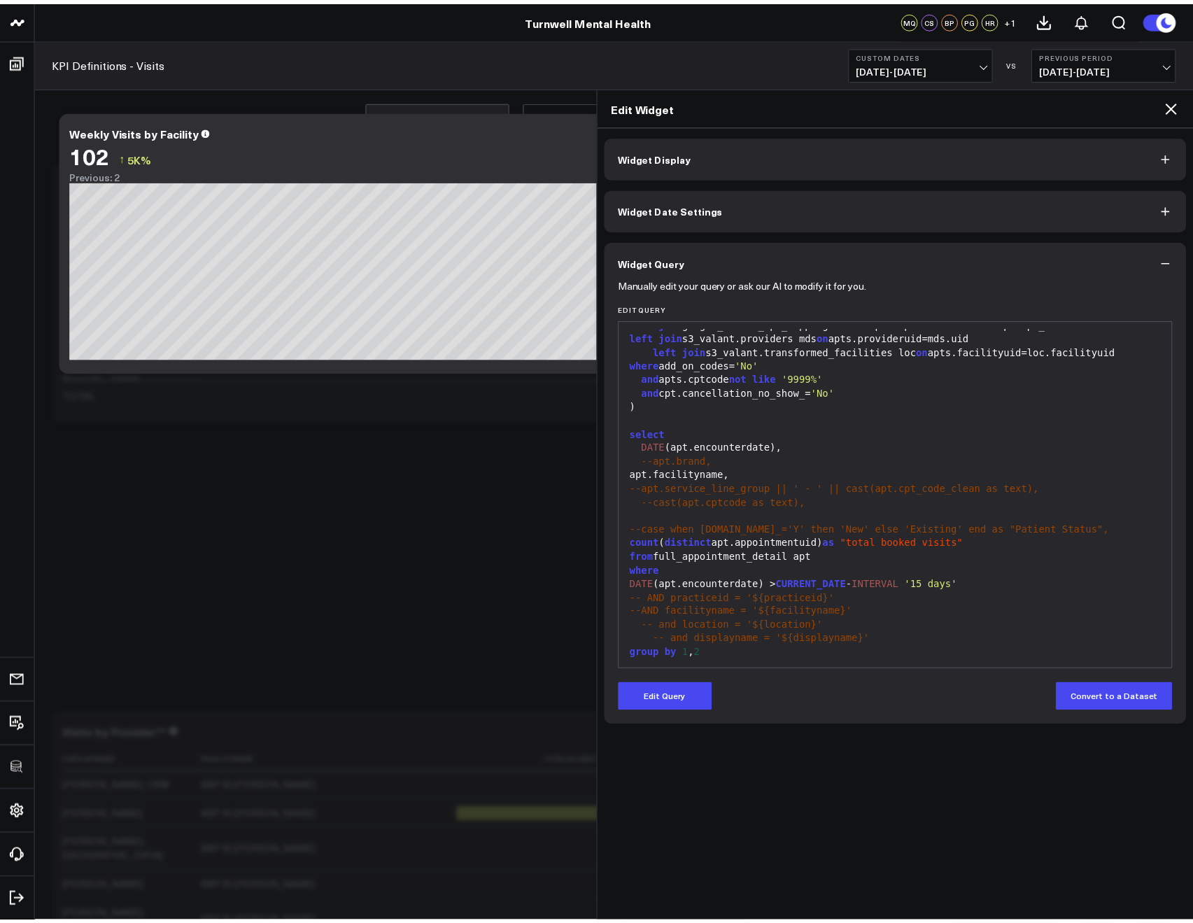
scroll to position [480, 0]
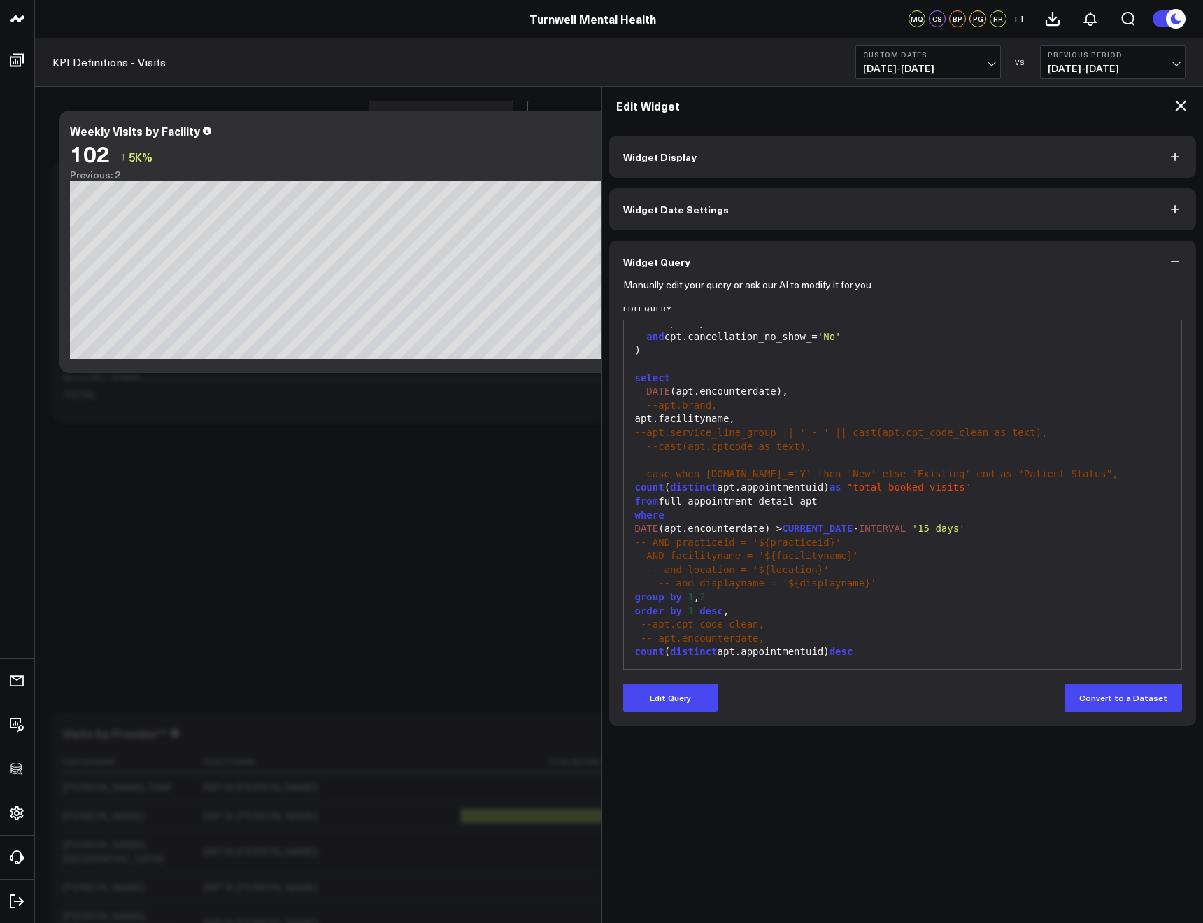
click at [1184, 99] on icon at bounding box center [1181, 105] width 17 height 17
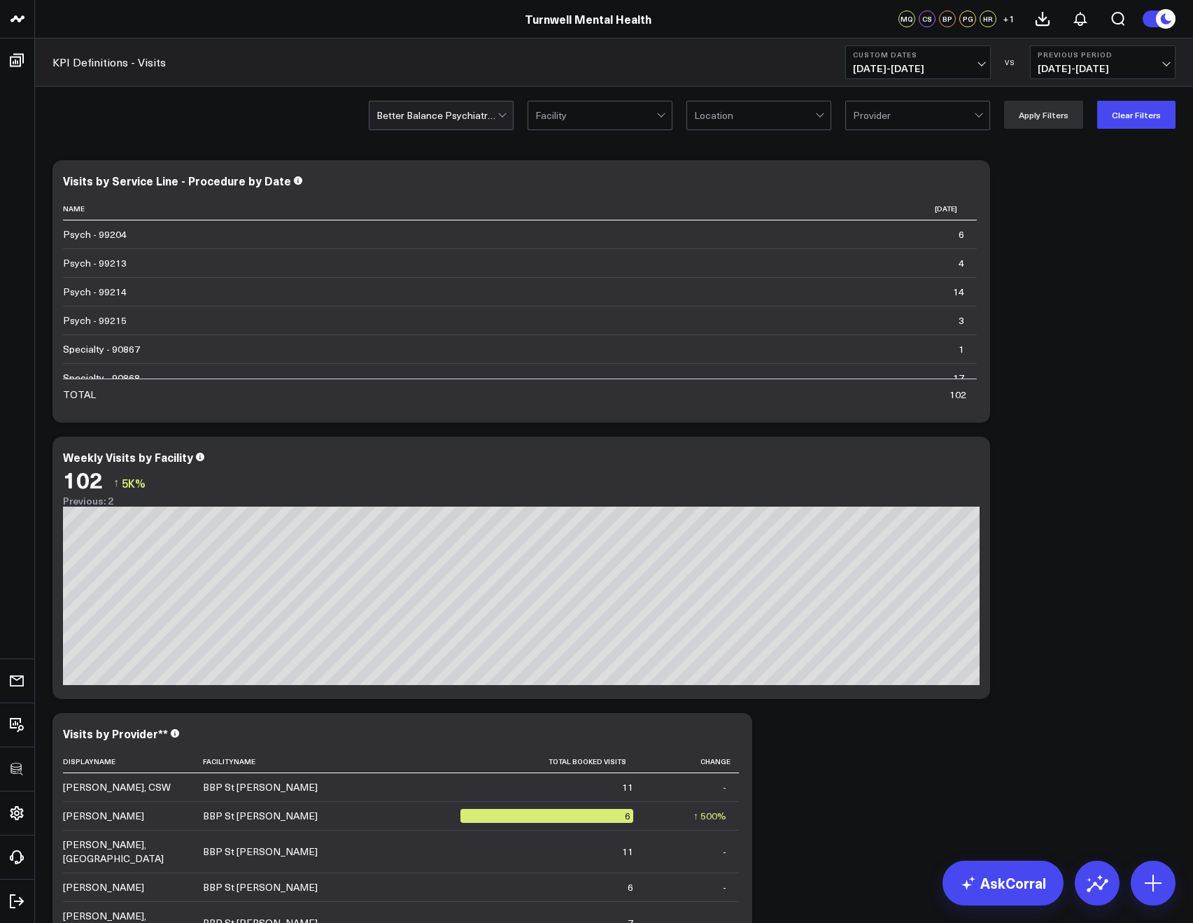
click at [898, 69] on span "[DATE] - [DATE]" at bounding box center [918, 68] width 130 height 11
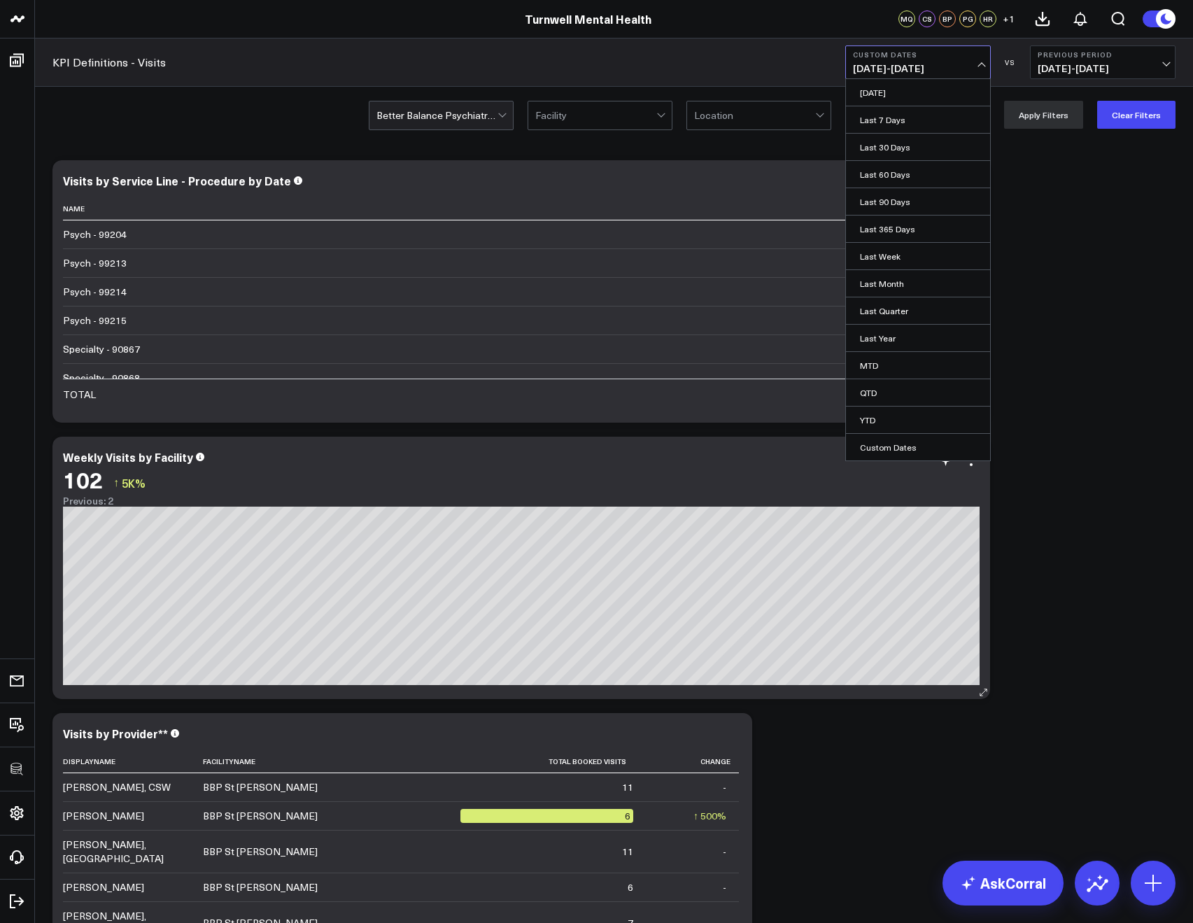
click at [743, 498] on div "Previous: 2" at bounding box center [521, 500] width 917 height 11
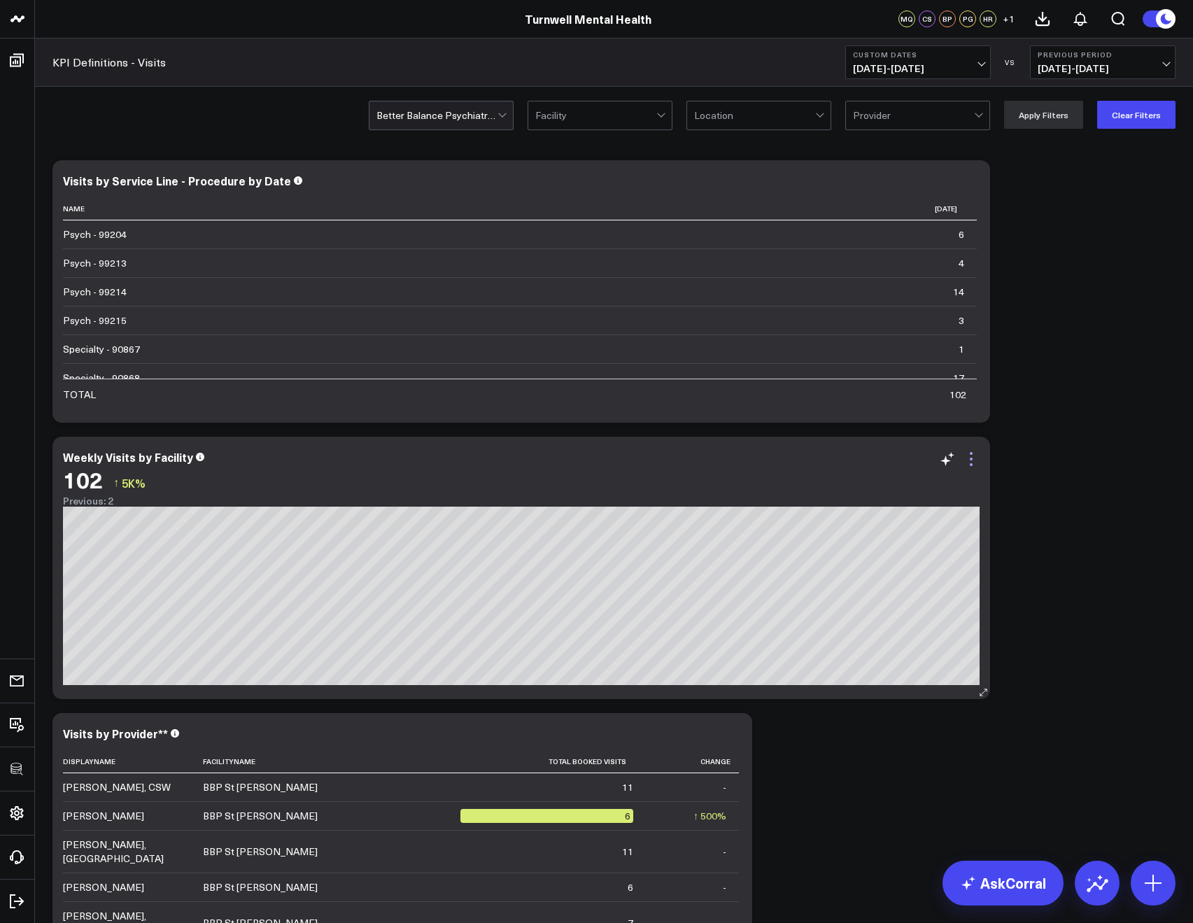
click at [973, 461] on icon at bounding box center [971, 459] width 17 height 17
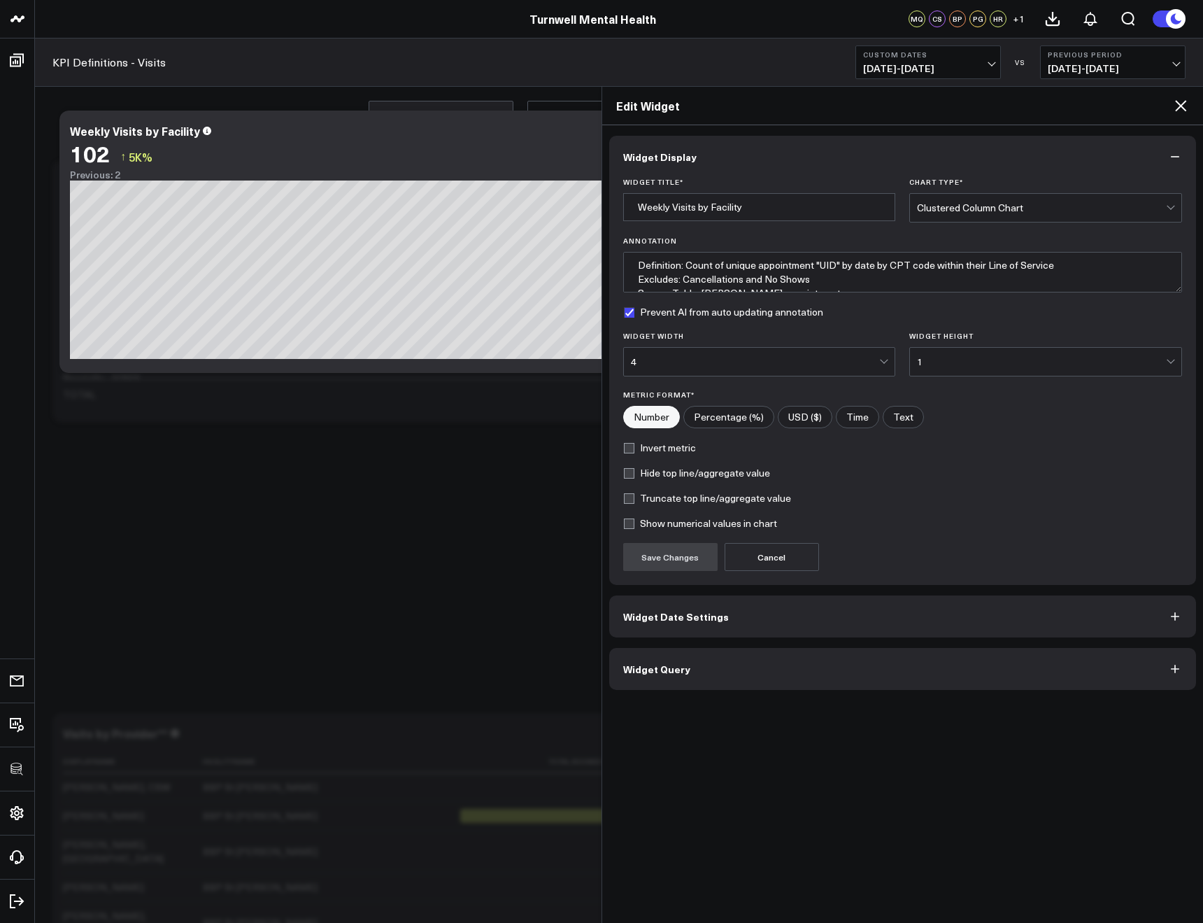
click at [779, 679] on button "Widget Query" at bounding box center [903, 669] width 588 height 42
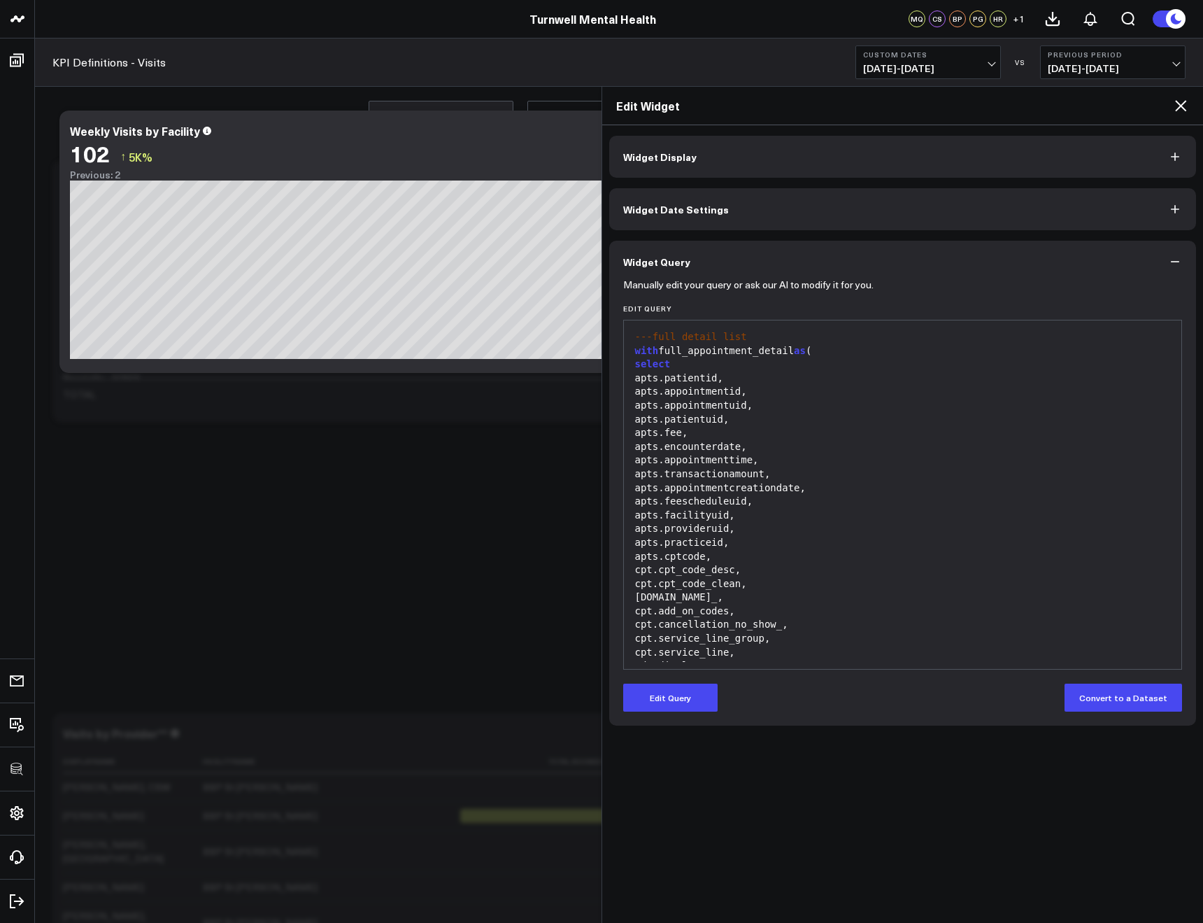
drag, startPoint x: 688, startPoint y: 191, endPoint x: 686, endPoint y: 202, distance: 11.3
click at [688, 193] on button "Widget Date Settings" at bounding box center [903, 209] width 588 height 42
click at [686, 204] on span "Widget Date Settings" at bounding box center [676, 209] width 106 height 11
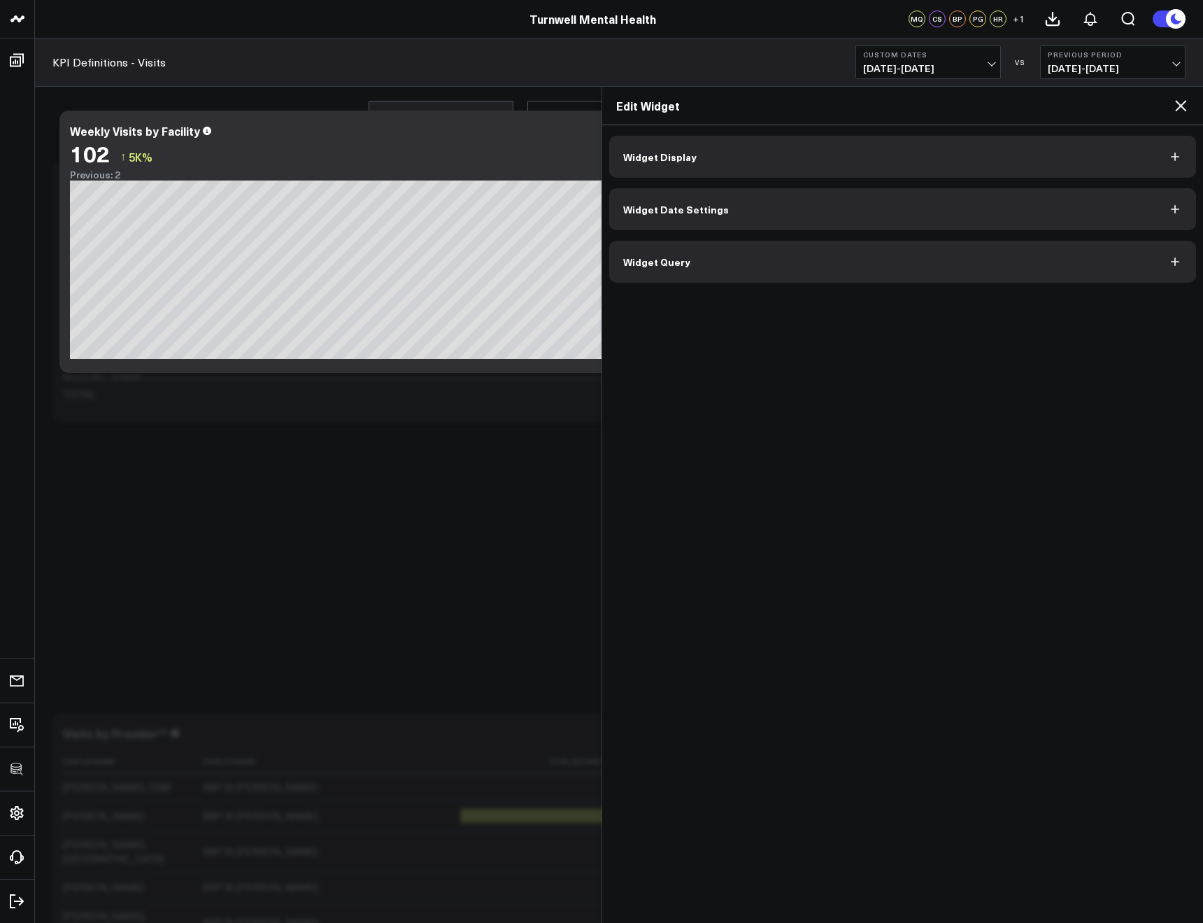
click at [686, 204] on span "Widget Date Settings" at bounding box center [676, 209] width 106 height 11
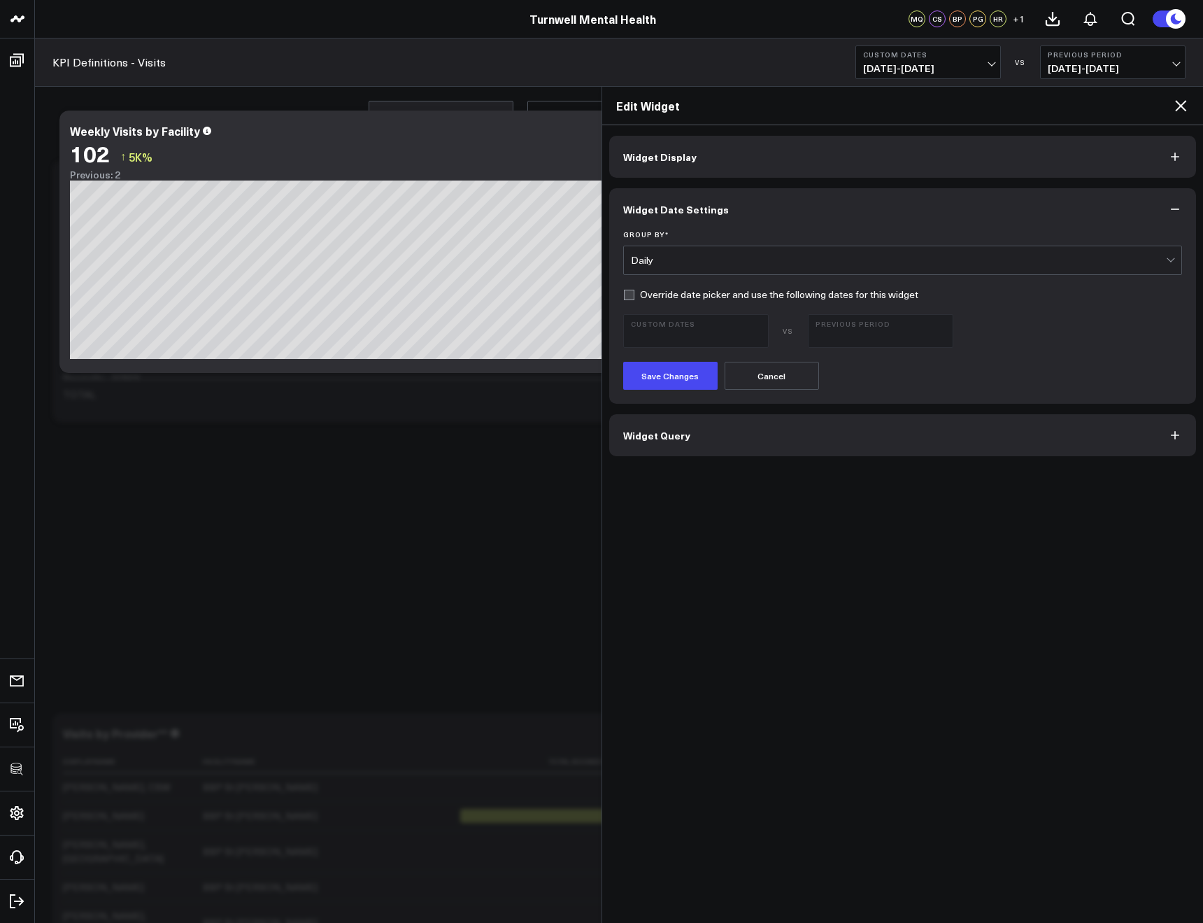
click at [677, 275] on form "Group By * Daily Override date picker and use the following dates for this widg…" at bounding box center [903, 310] width 560 height 160
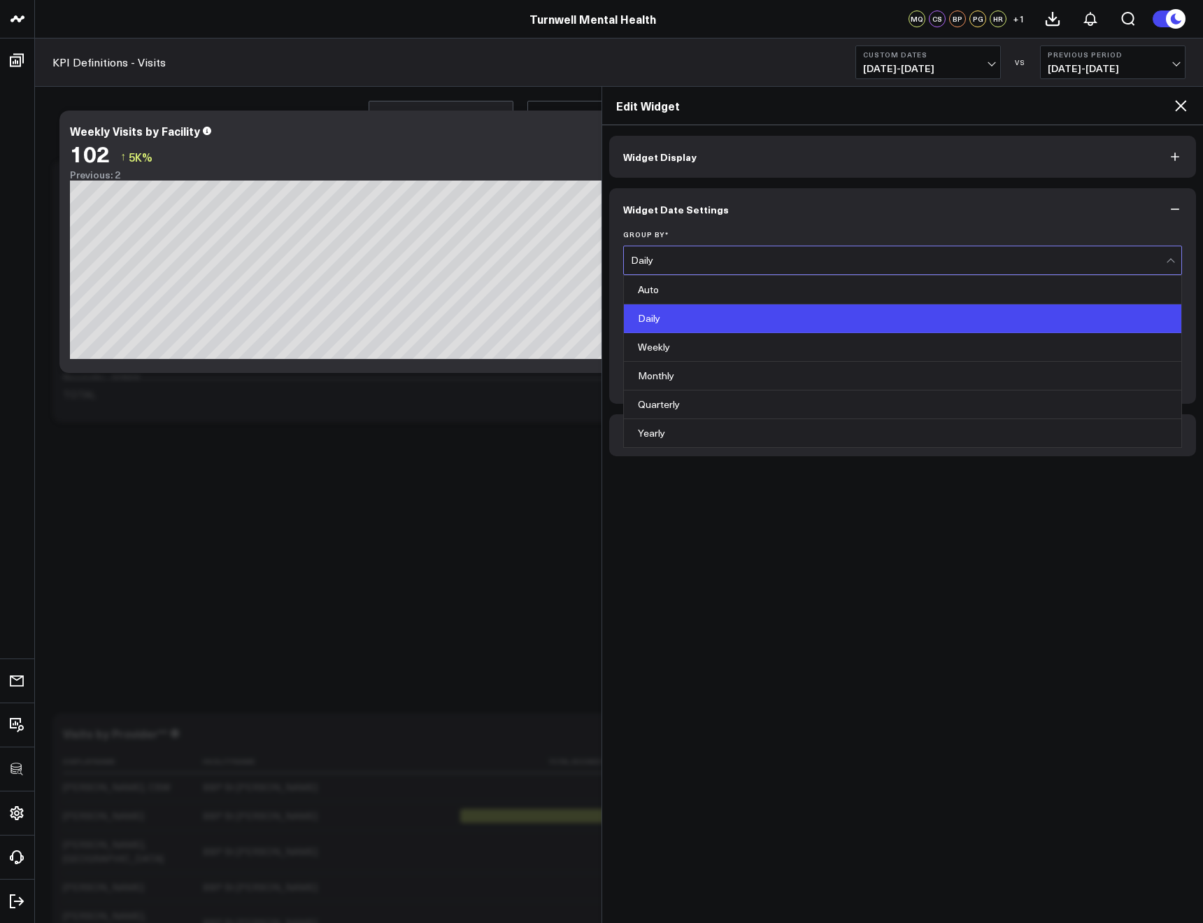
click at [636, 263] on div "Daily" at bounding box center [899, 260] width 536 height 11
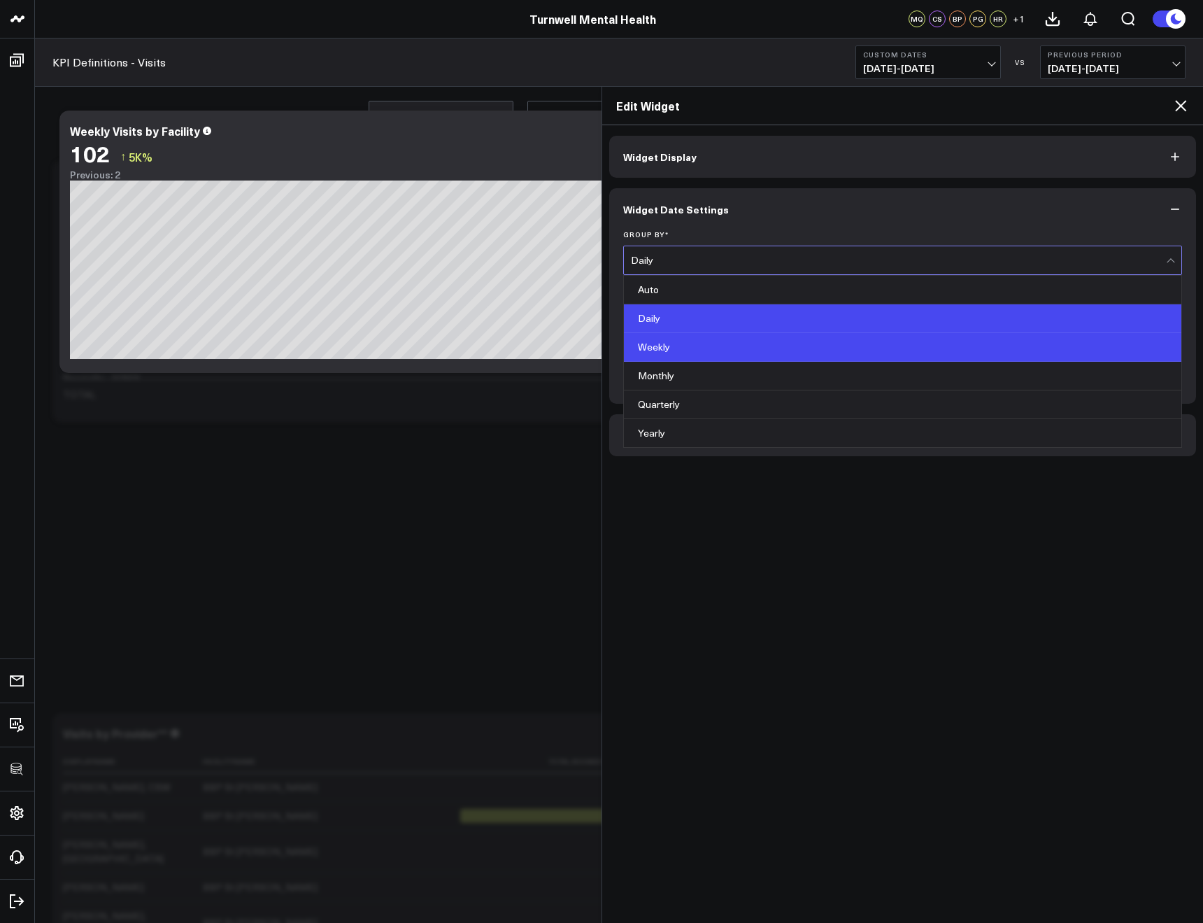
click at [658, 344] on div "Weekly" at bounding box center [903, 347] width 558 height 29
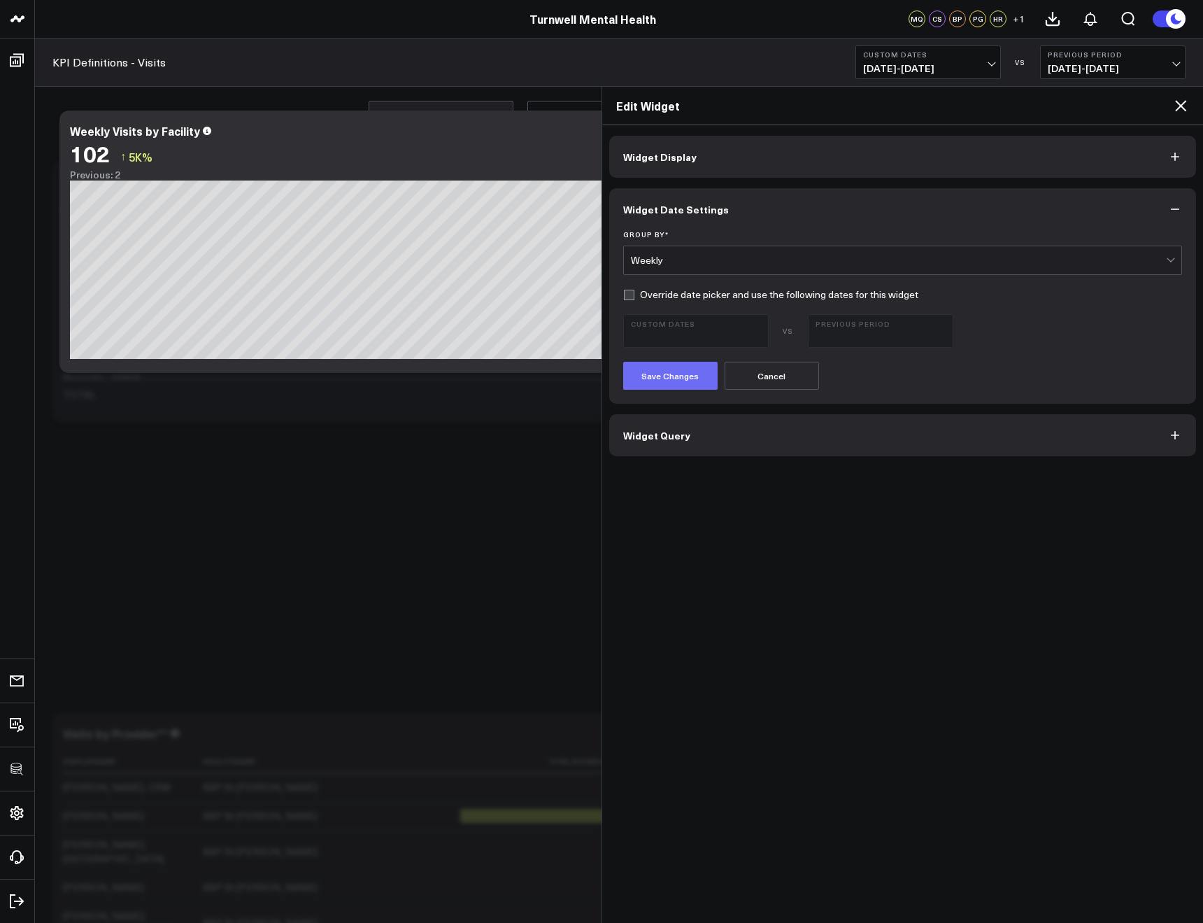
click at [684, 373] on button "Save Changes" at bounding box center [670, 376] width 94 height 28
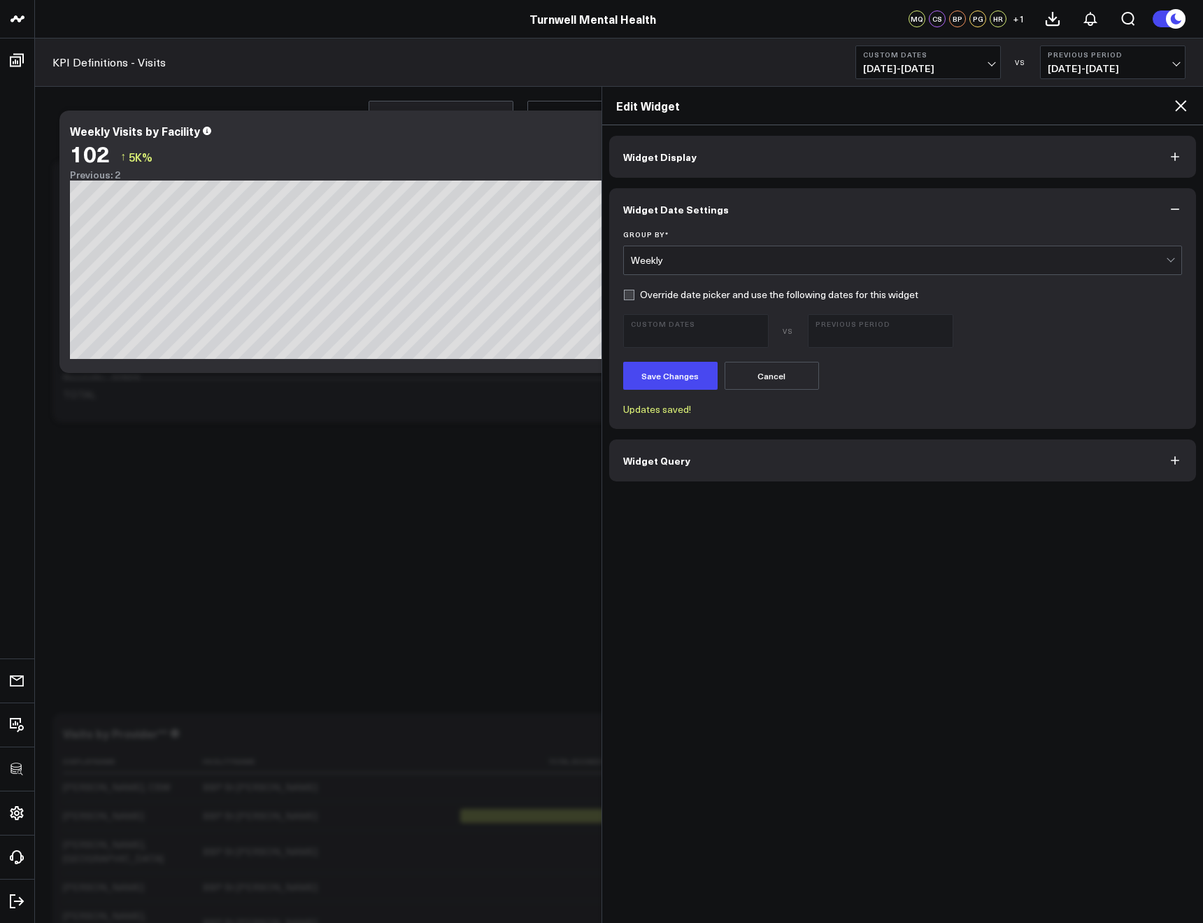
click at [1181, 106] on icon at bounding box center [1180, 105] width 11 height 11
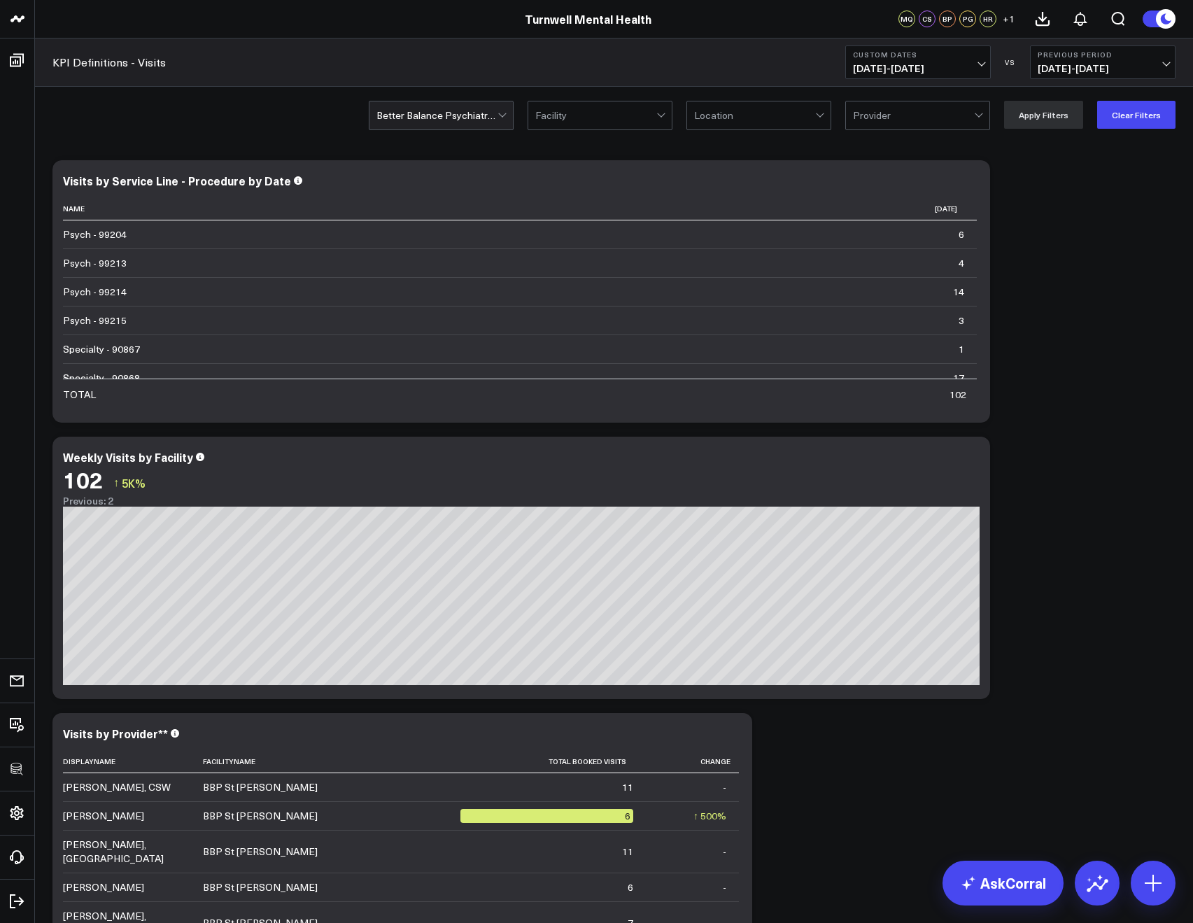
click at [905, 71] on span "[DATE] - [DATE]" at bounding box center [918, 68] width 130 height 11
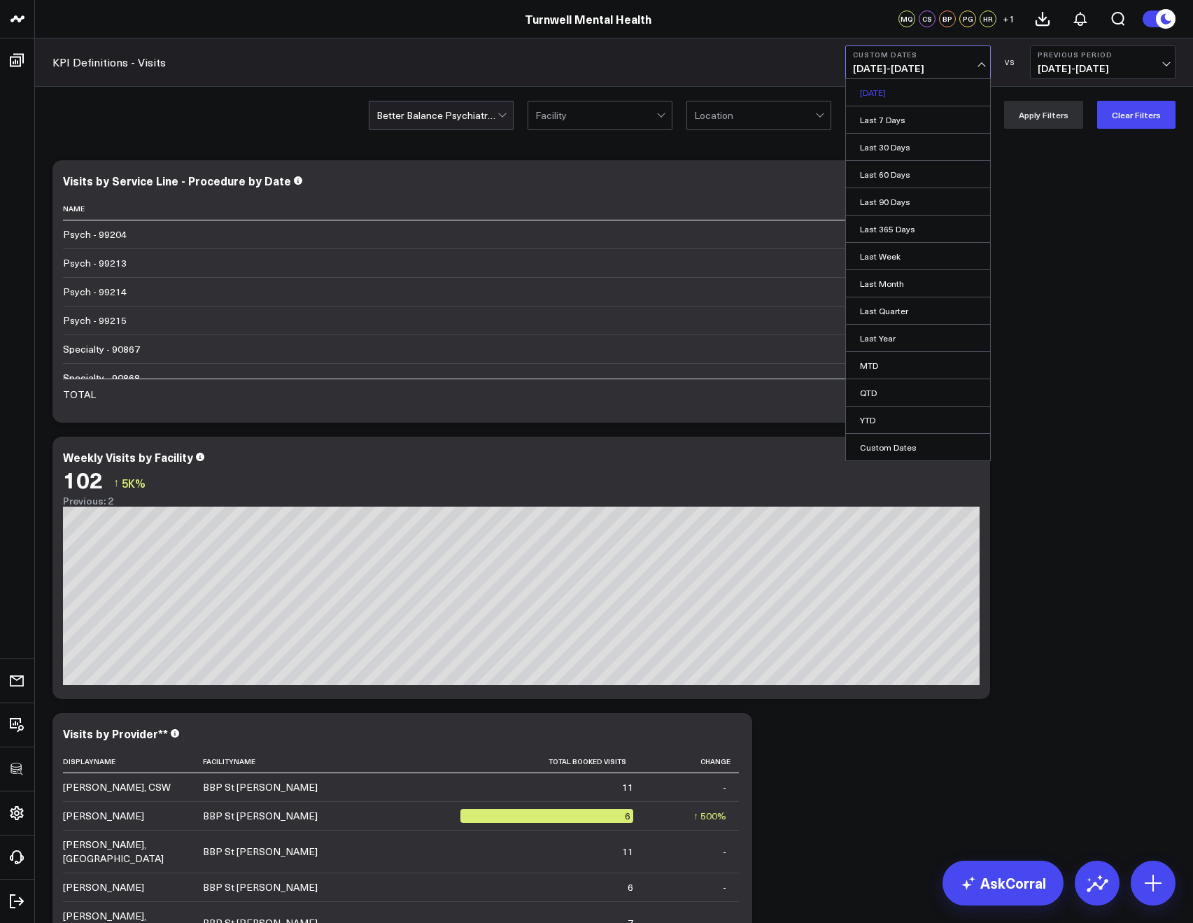
click at [875, 92] on link "[DATE]" at bounding box center [918, 92] width 144 height 27
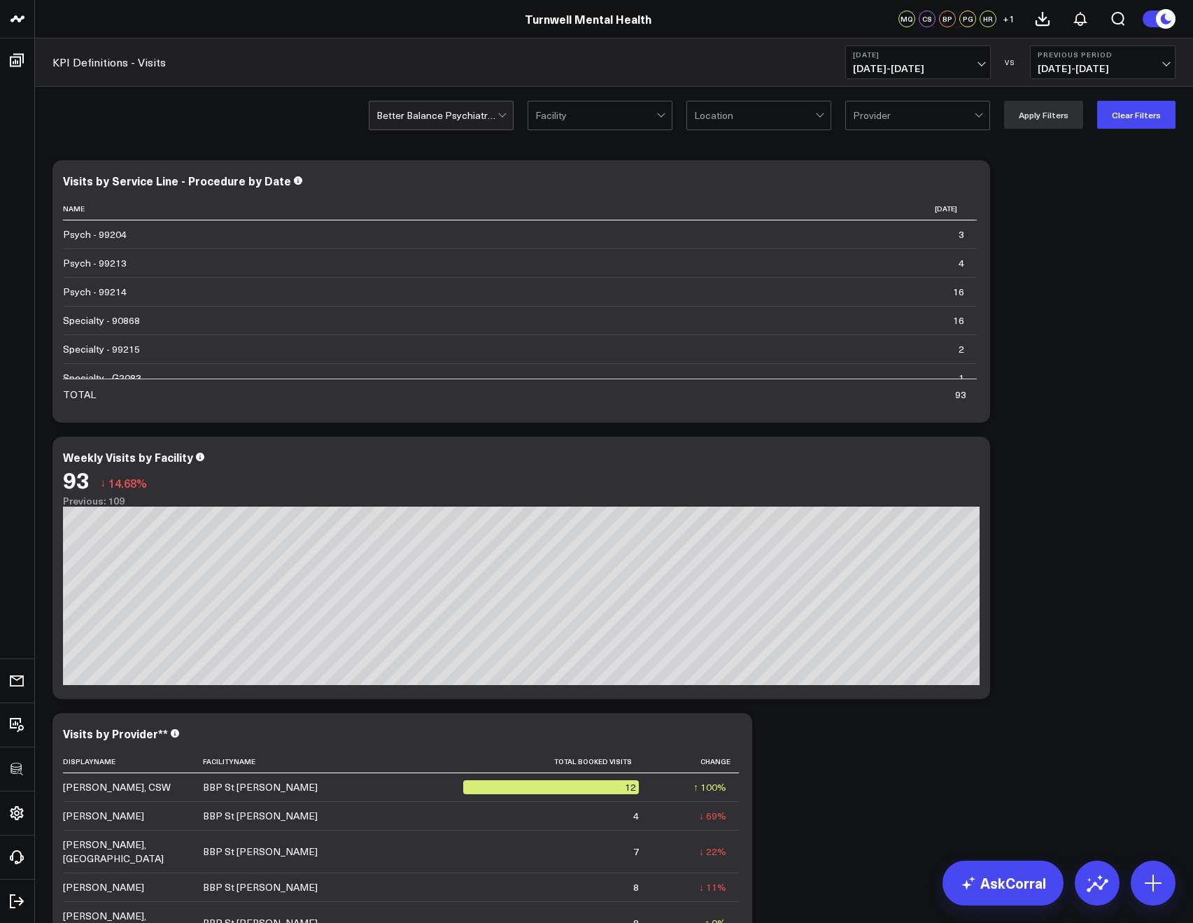
click at [905, 76] on button "[DATE] [DATE] - [DATE]" at bounding box center [918, 62] width 146 height 34
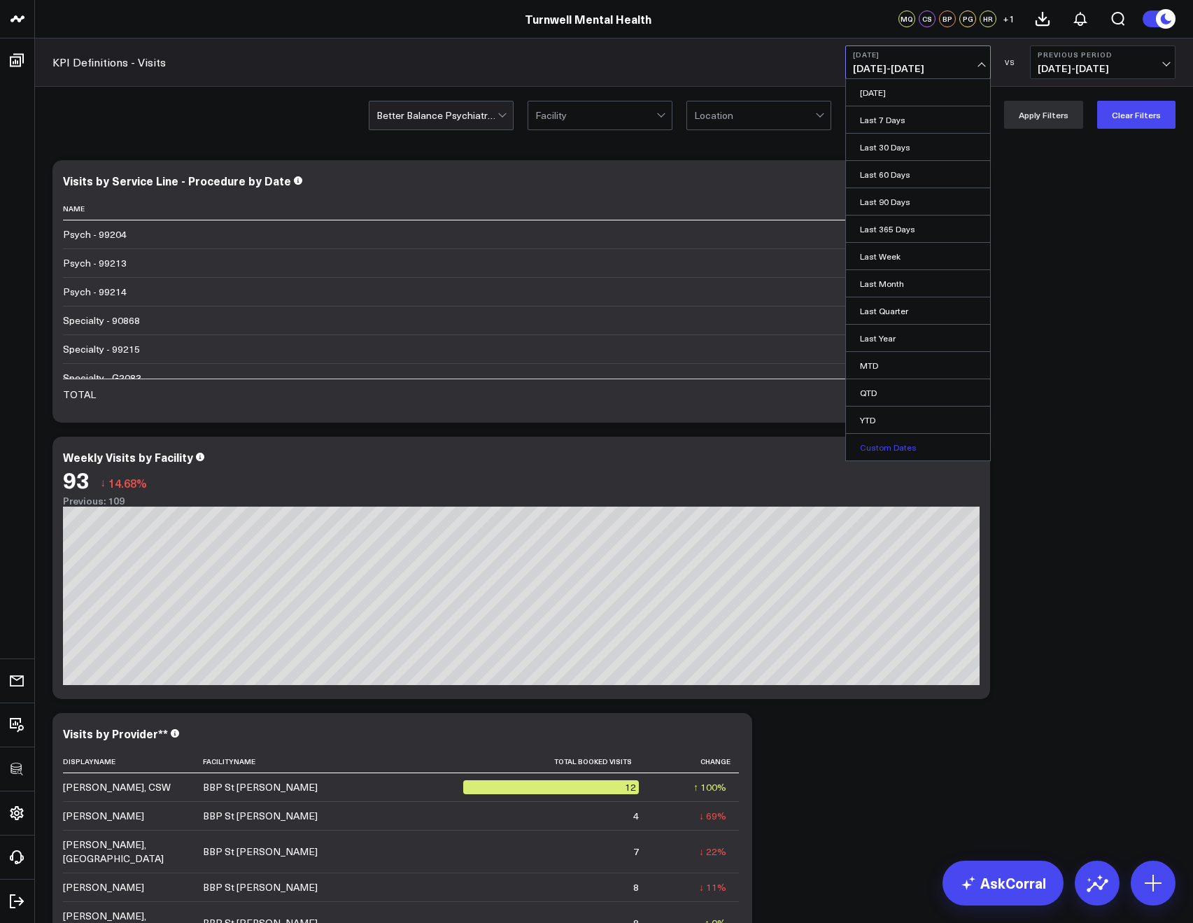
click at [900, 444] on link "Custom Dates" at bounding box center [918, 447] width 144 height 27
select select "9"
select select "2025"
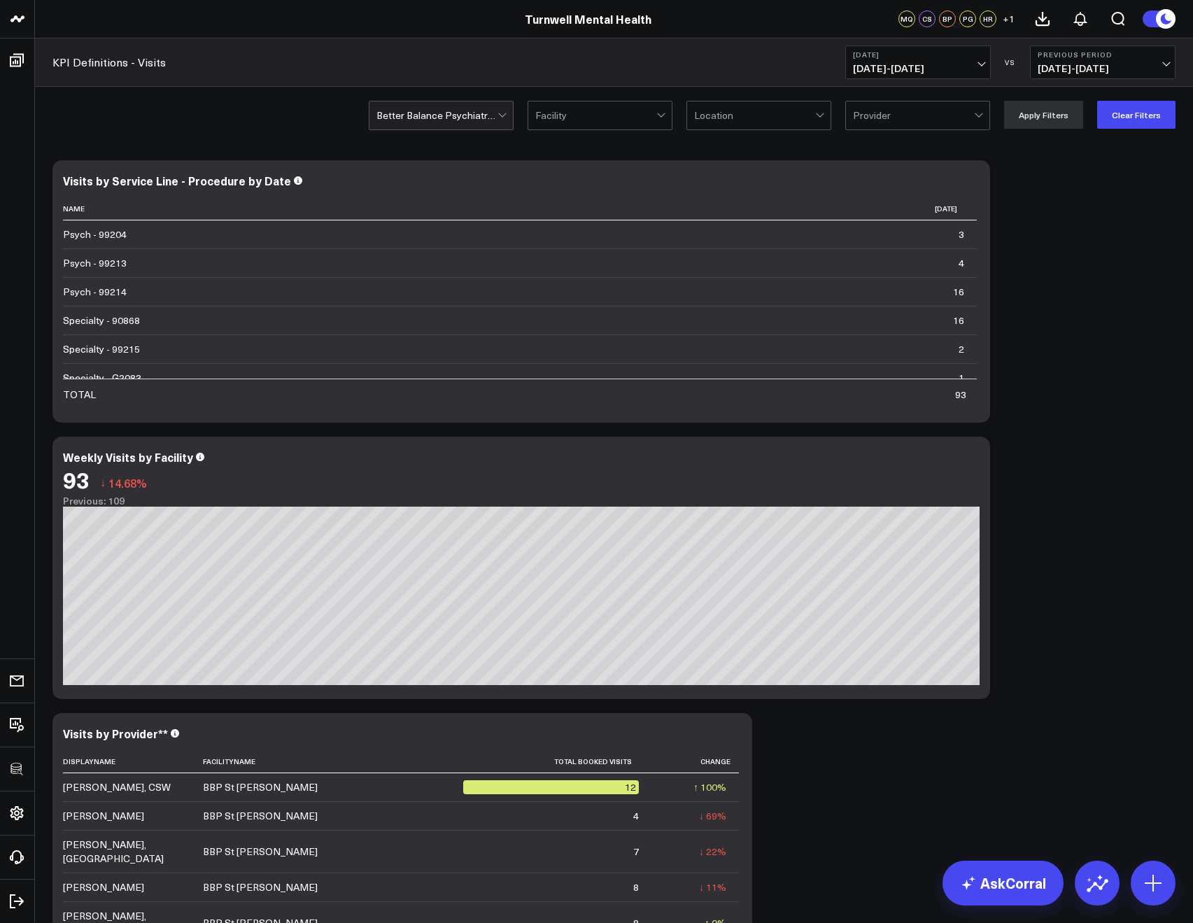
click at [973, 178] on icon at bounding box center [971, 182] width 17 height 17
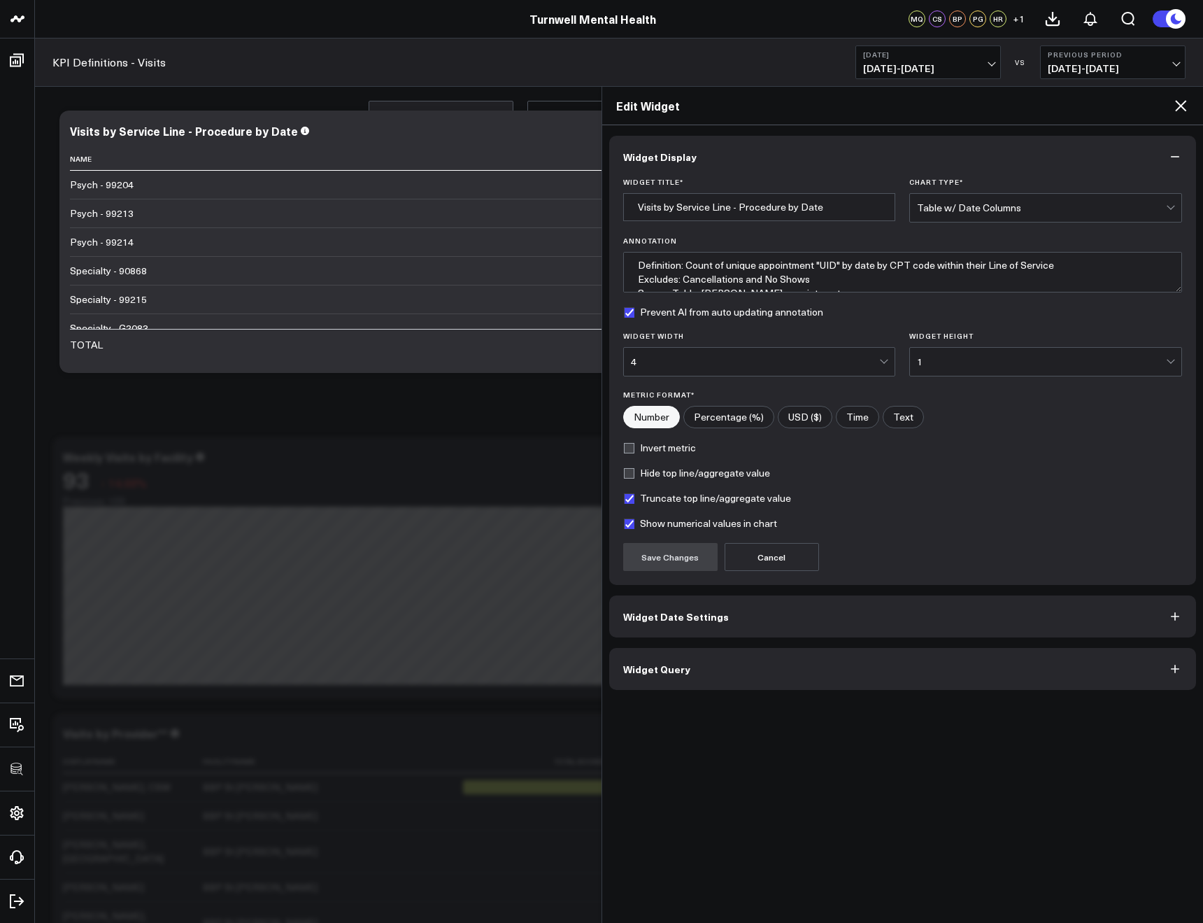
click at [747, 686] on button "Widget Query" at bounding box center [903, 669] width 588 height 42
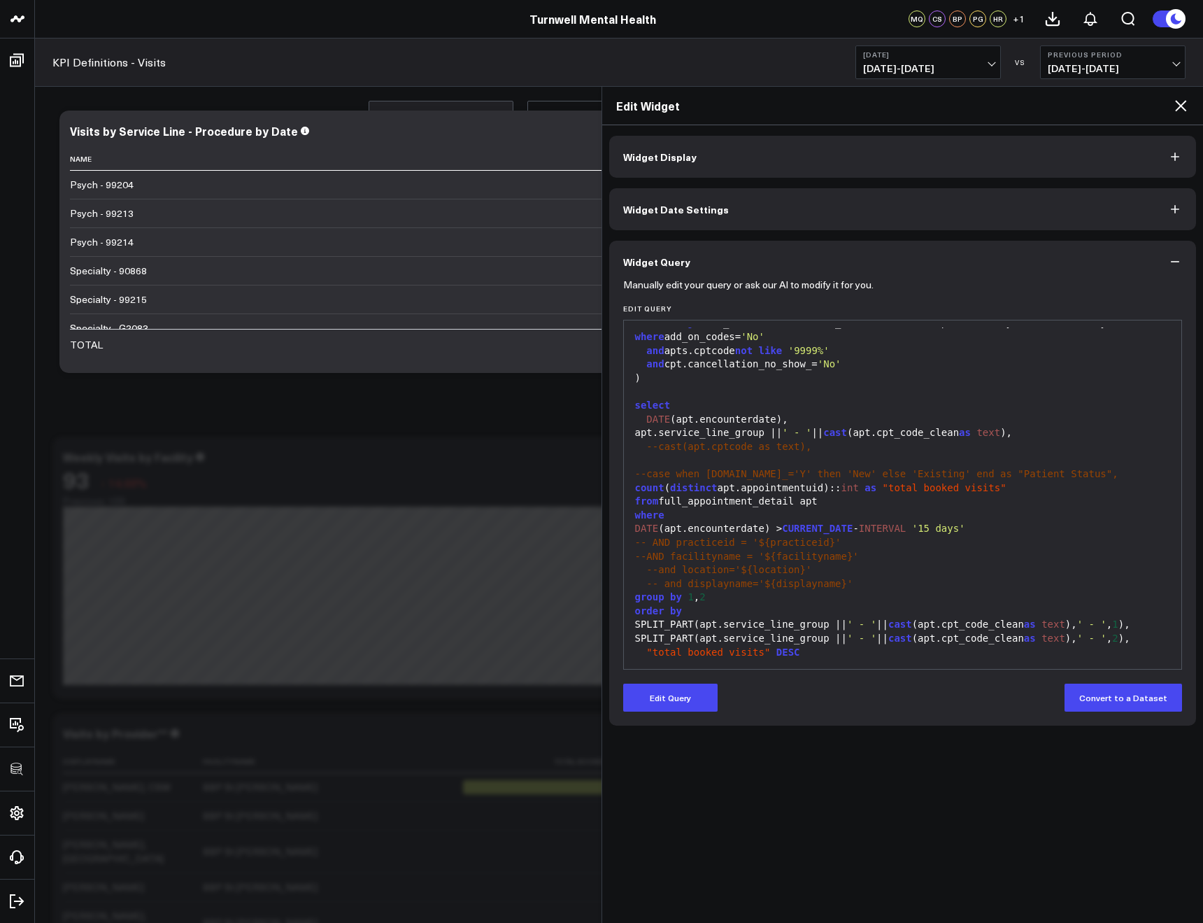
scroll to position [466, 0]
click at [1182, 106] on icon at bounding box center [1181, 105] width 17 height 17
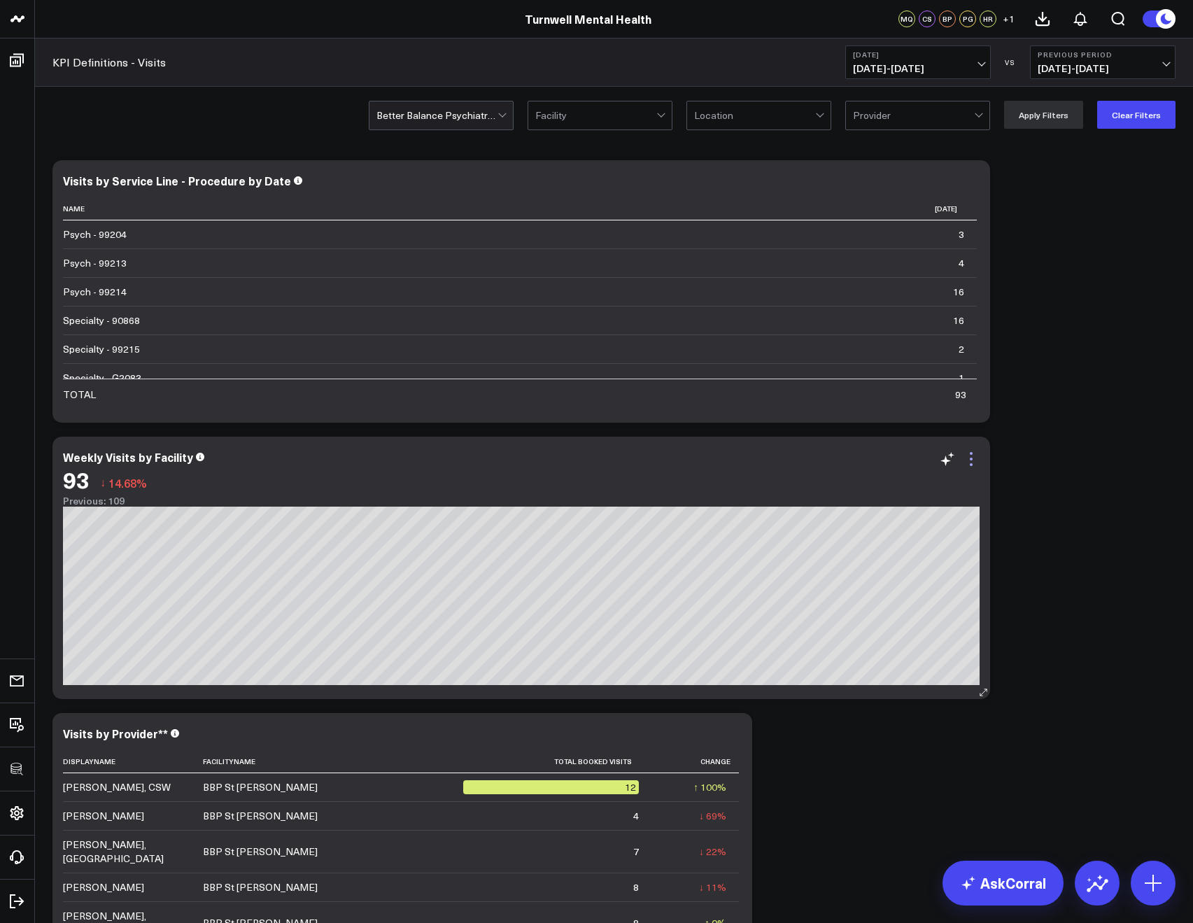
click at [978, 451] on icon at bounding box center [971, 459] width 17 height 17
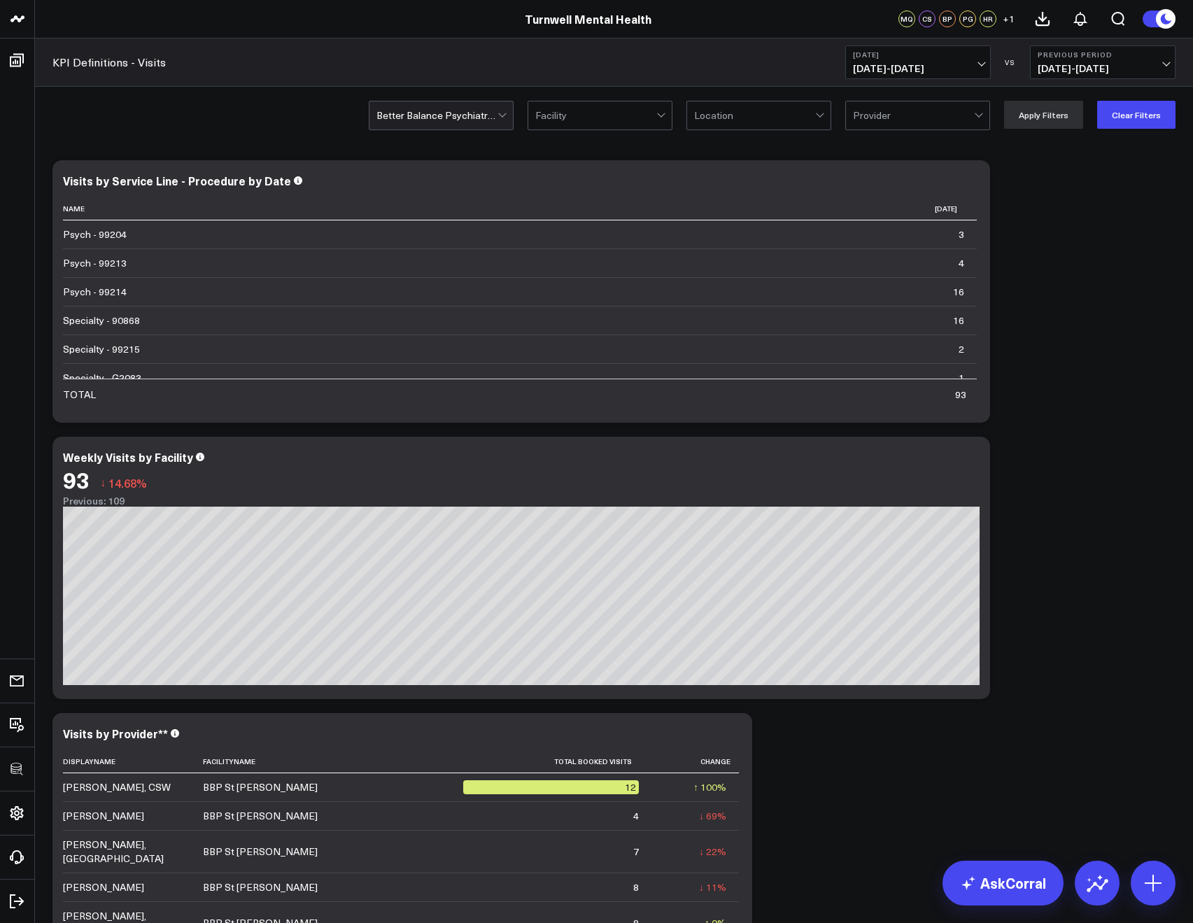
click at [966, 465] on icon at bounding box center [971, 459] width 17 height 17
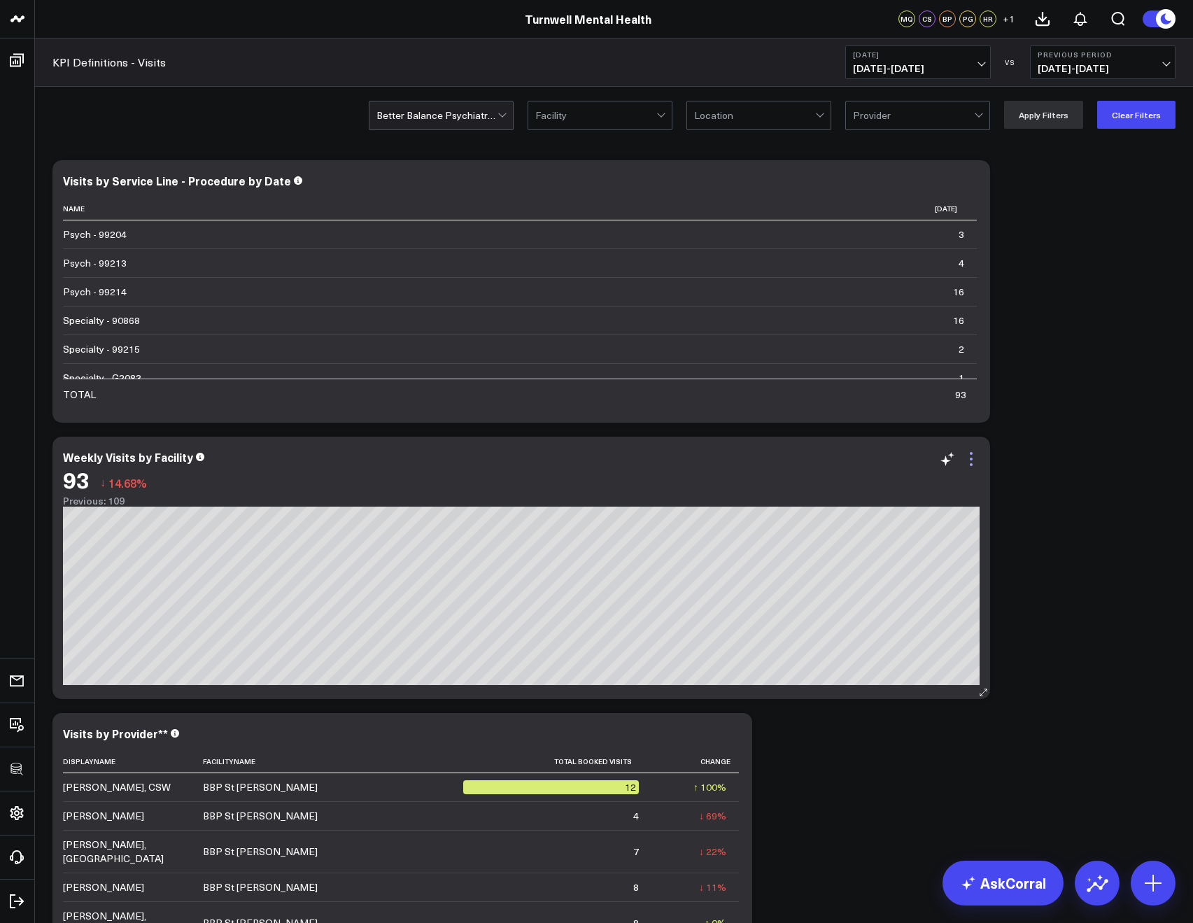
click at [975, 457] on icon at bounding box center [971, 459] width 17 height 17
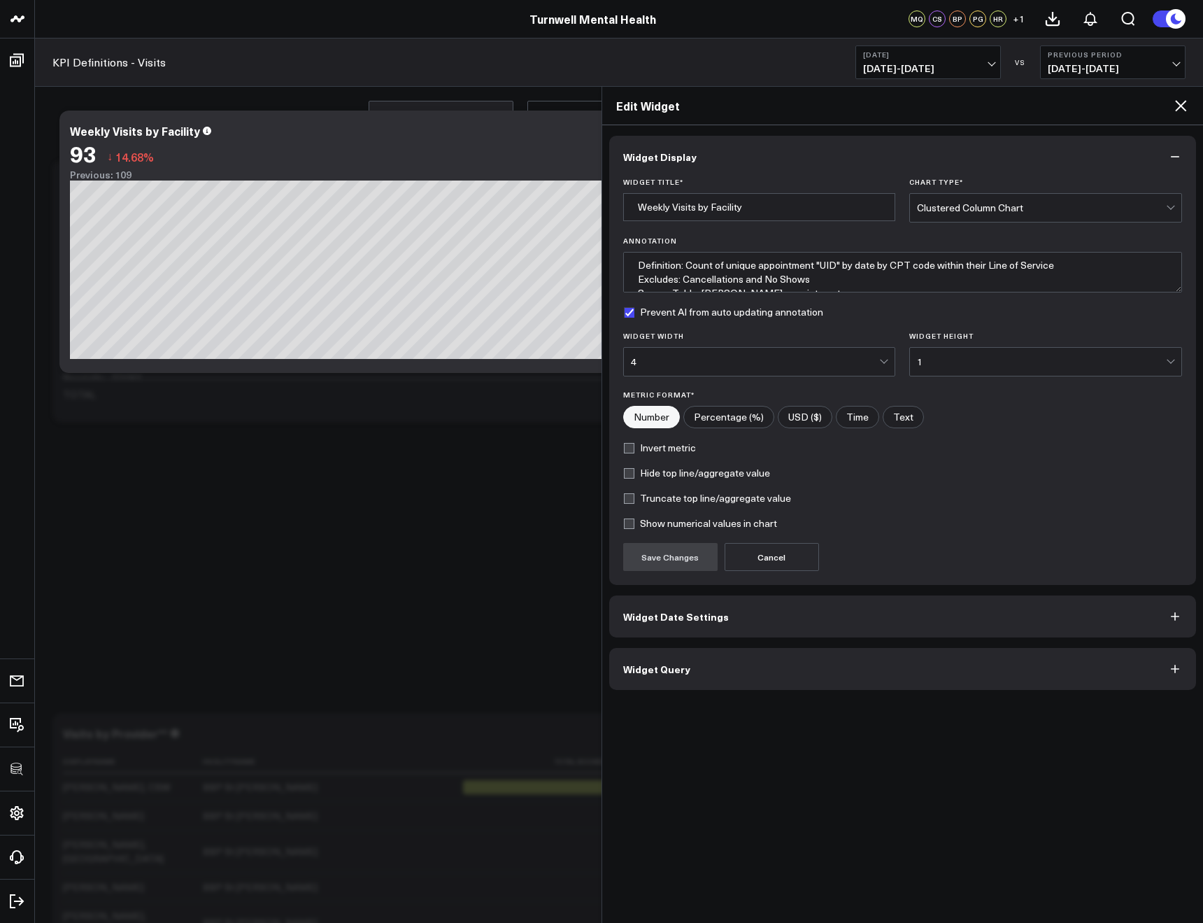
click at [867, 669] on button "Widget Query" at bounding box center [903, 669] width 588 height 42
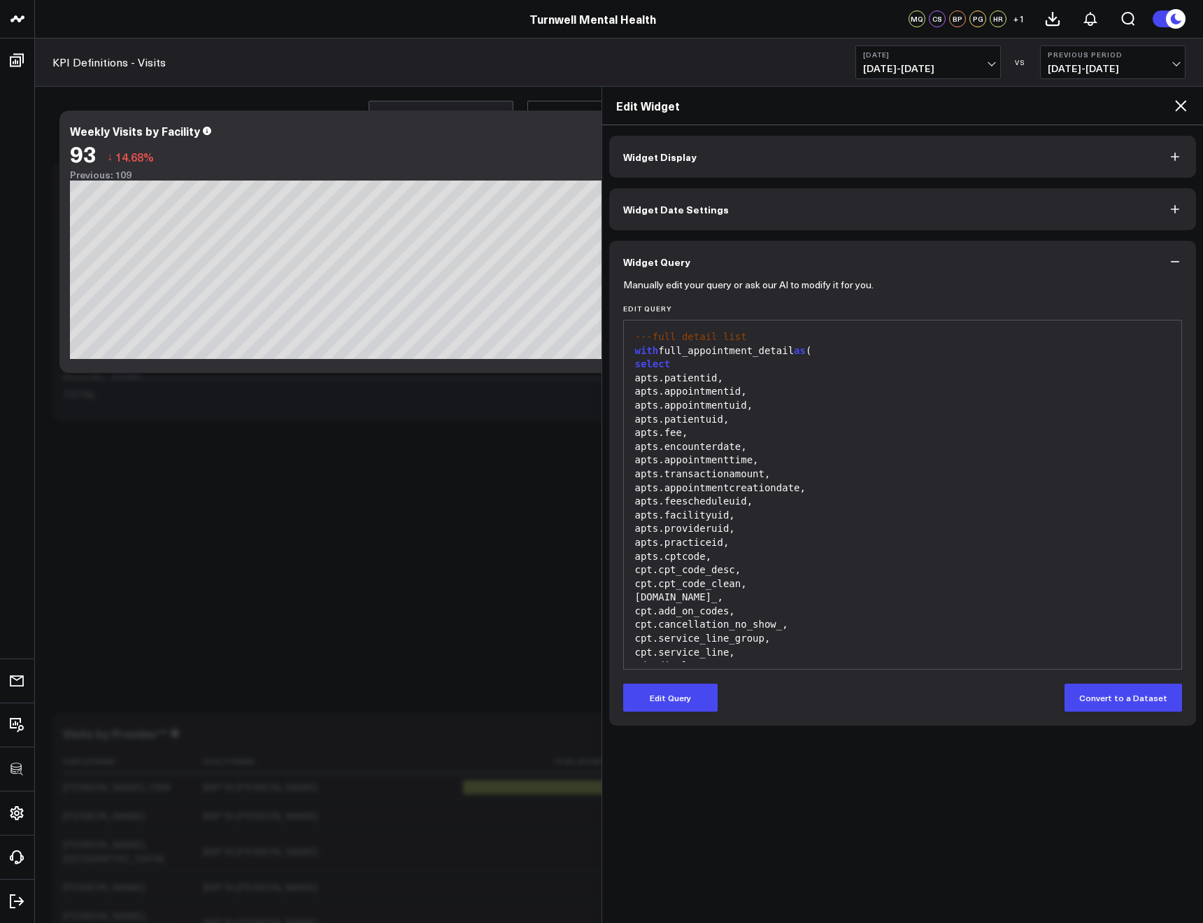
scroll to position [480, 0]
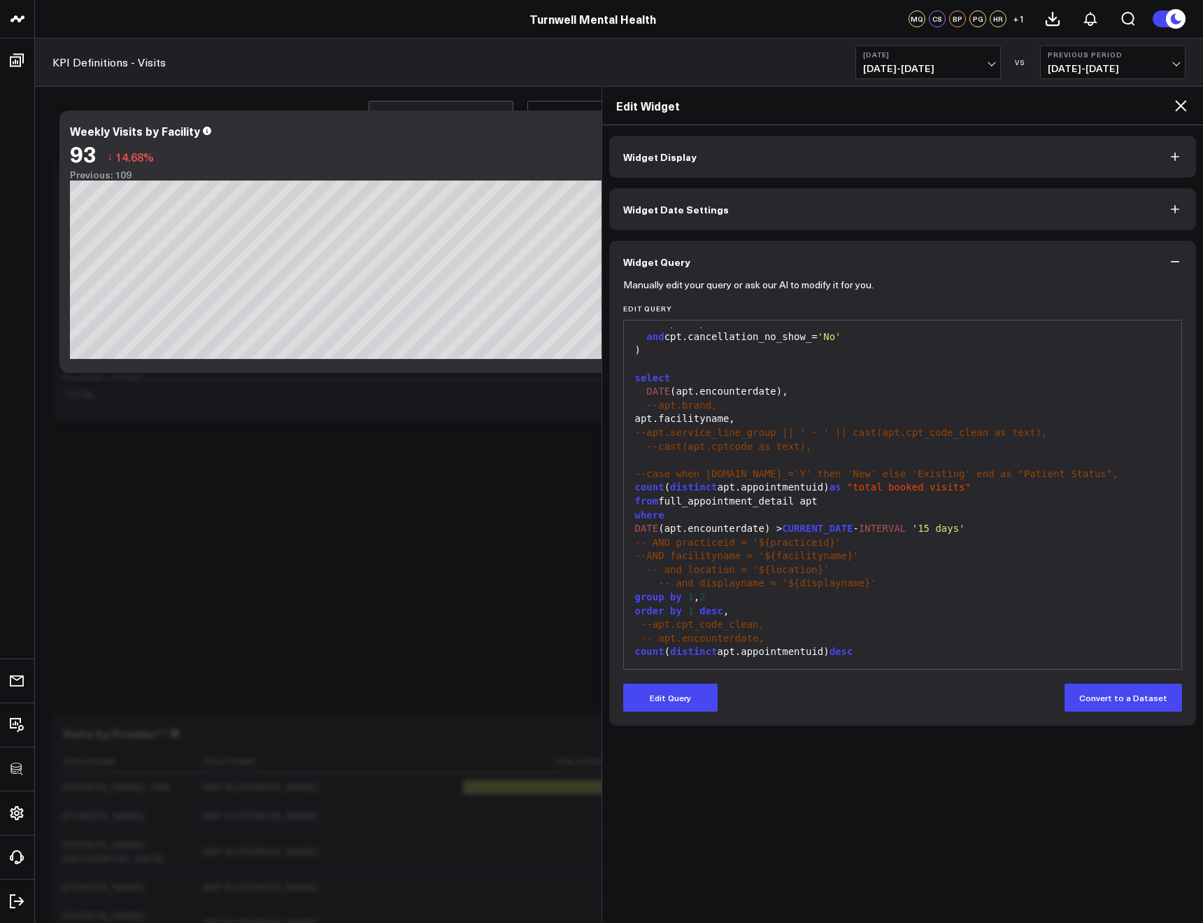
click at [1176, 105] on icon at bounding box center [1181, 105] width 17 height 17
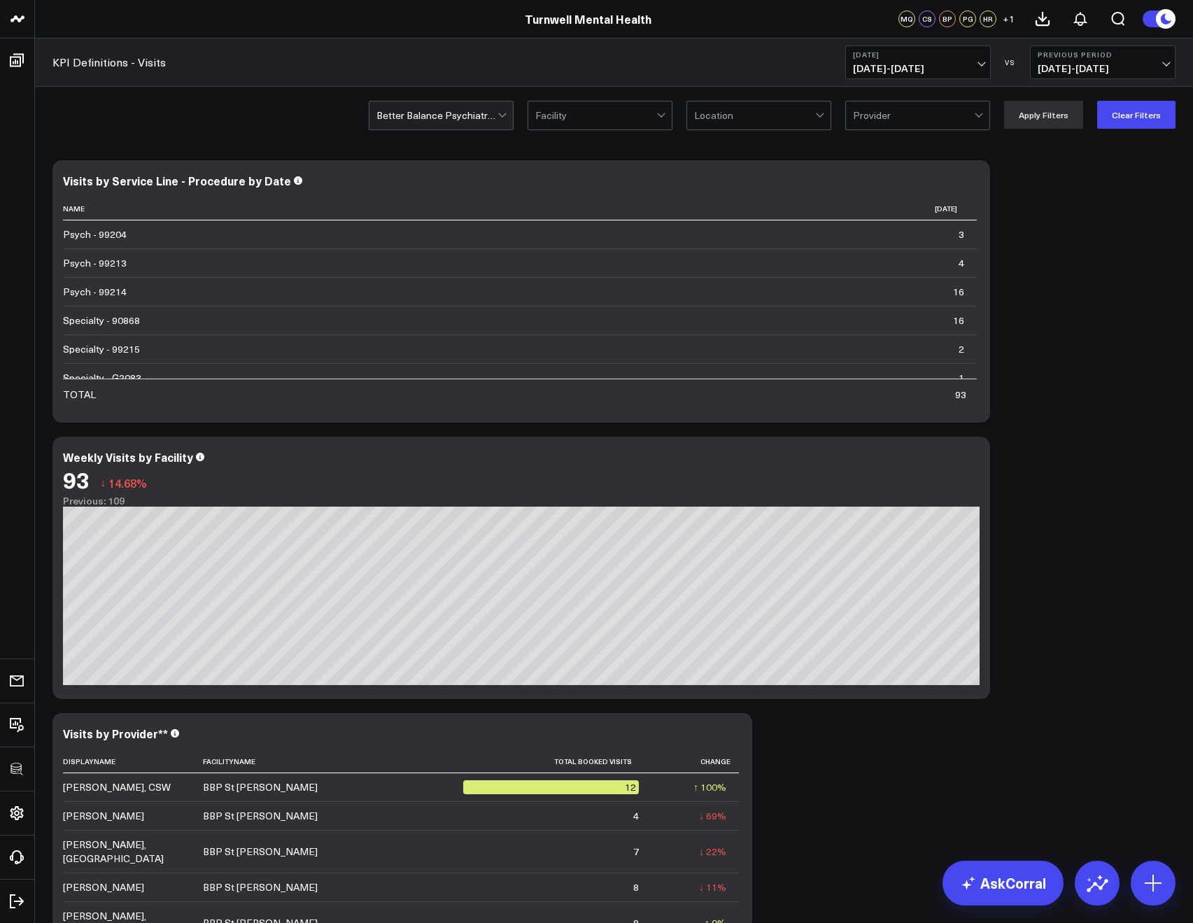
click at [889, 69] on span "[DATE] - [DATE]" at bounding box center [918, 68] width 130 height 11
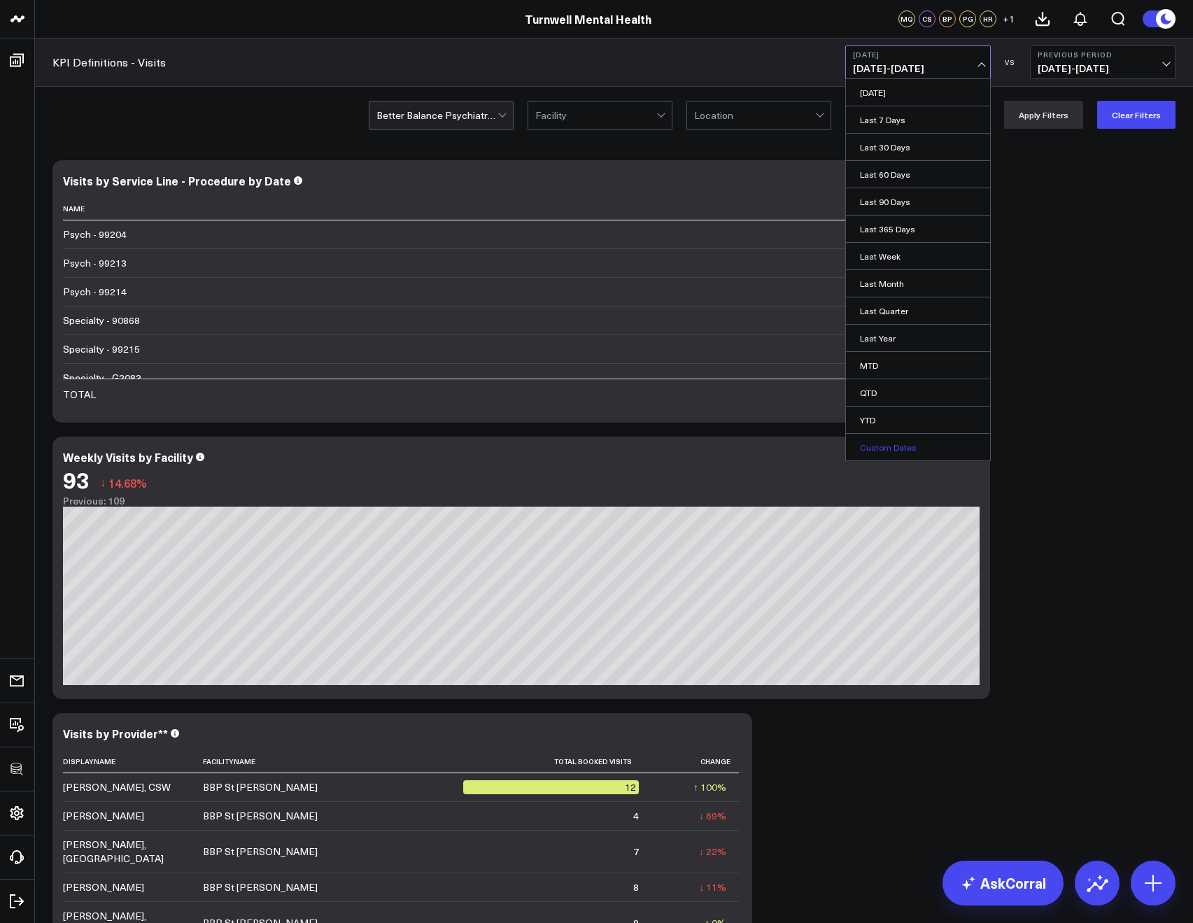
click at [889, 445] on link "Custom Dates" at bounding box center [918, 447] width 144 height 27
select select "9"
select select "2025"
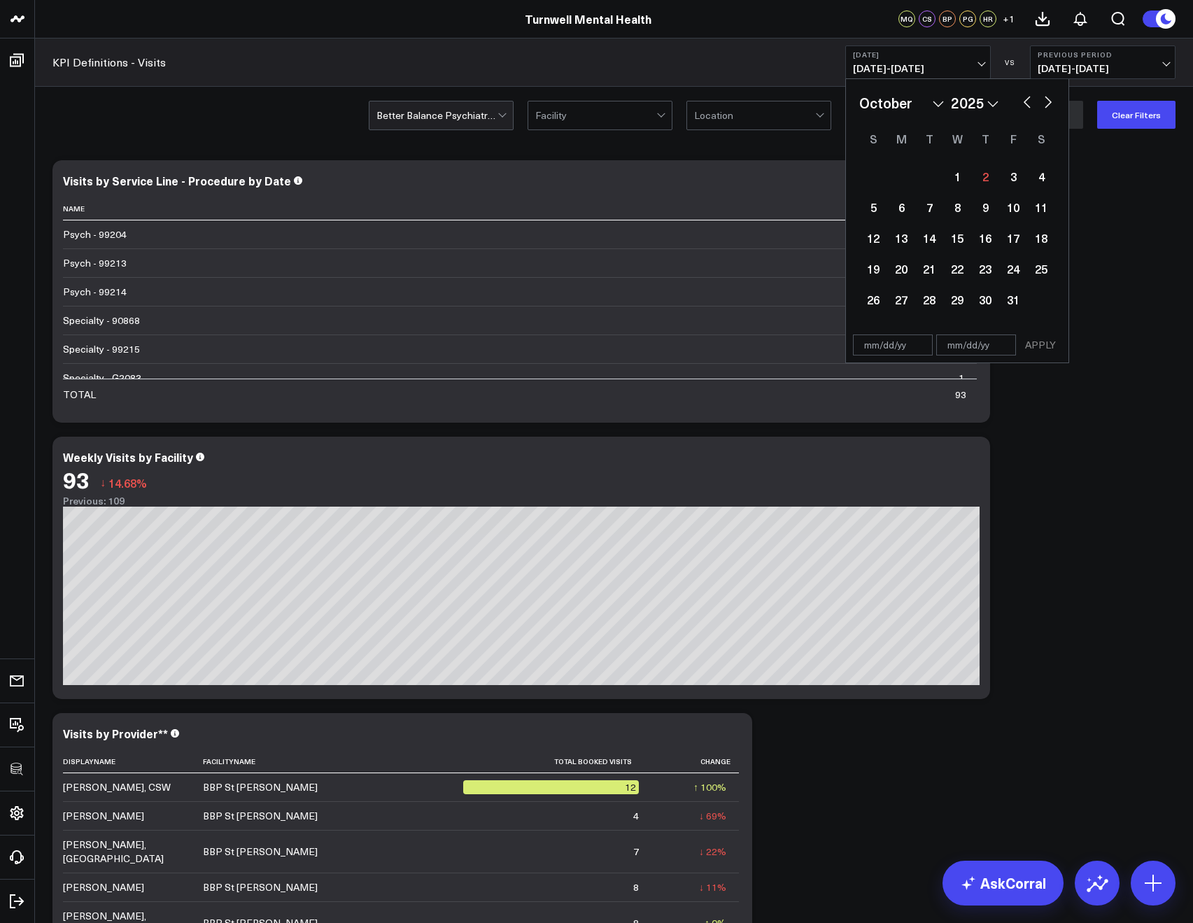
click at [1022, 100] on button "button" at bounding box center [1027, 100] width 14 height 17
select select "8"
select select "2025"
click at [914, 297] on div "29" at bounding box center [901, 299] width 28 height 28
type input "[DATE]"
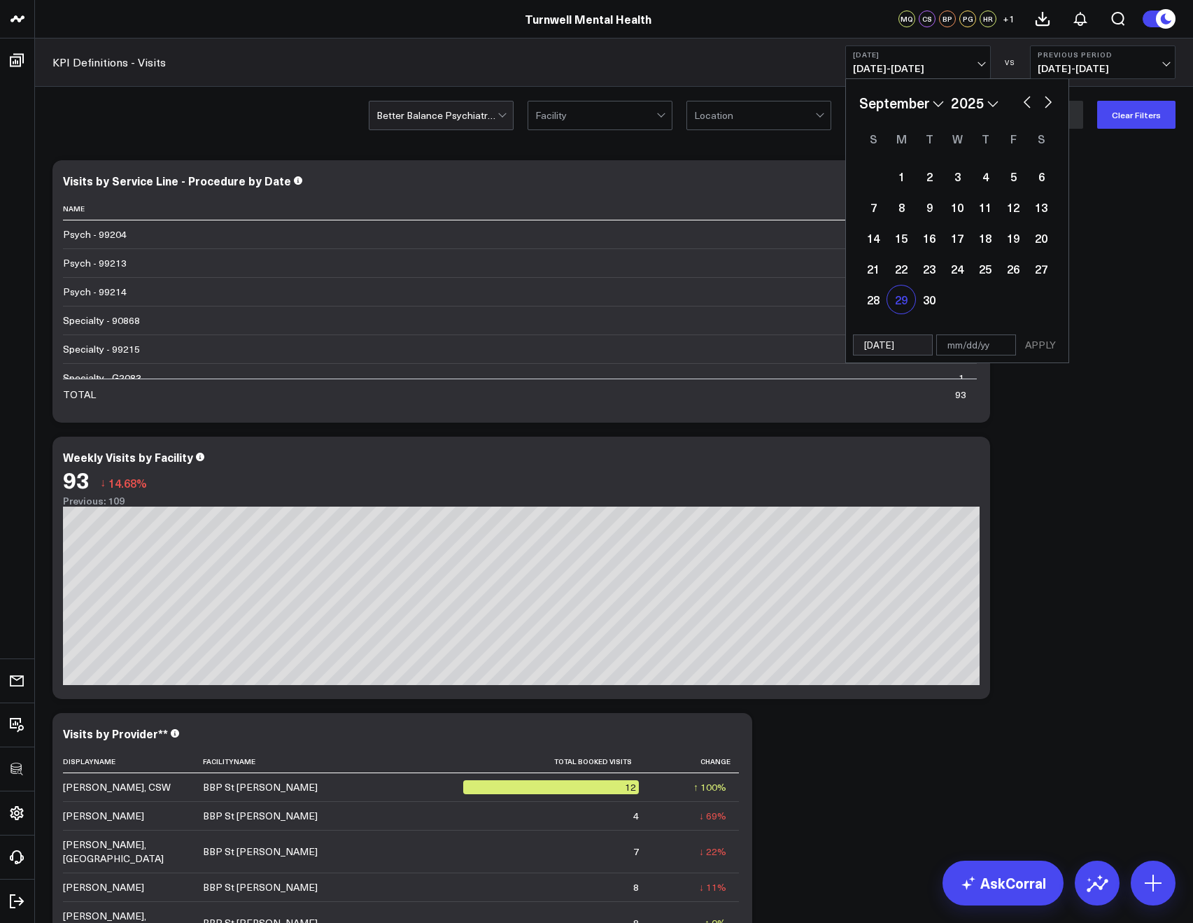
select select "8"
select select "2025"
click at [914, 297] on div "29" at bounding box center [901, 299] width 28 height 28
type input "[DATE]"
select select "8"
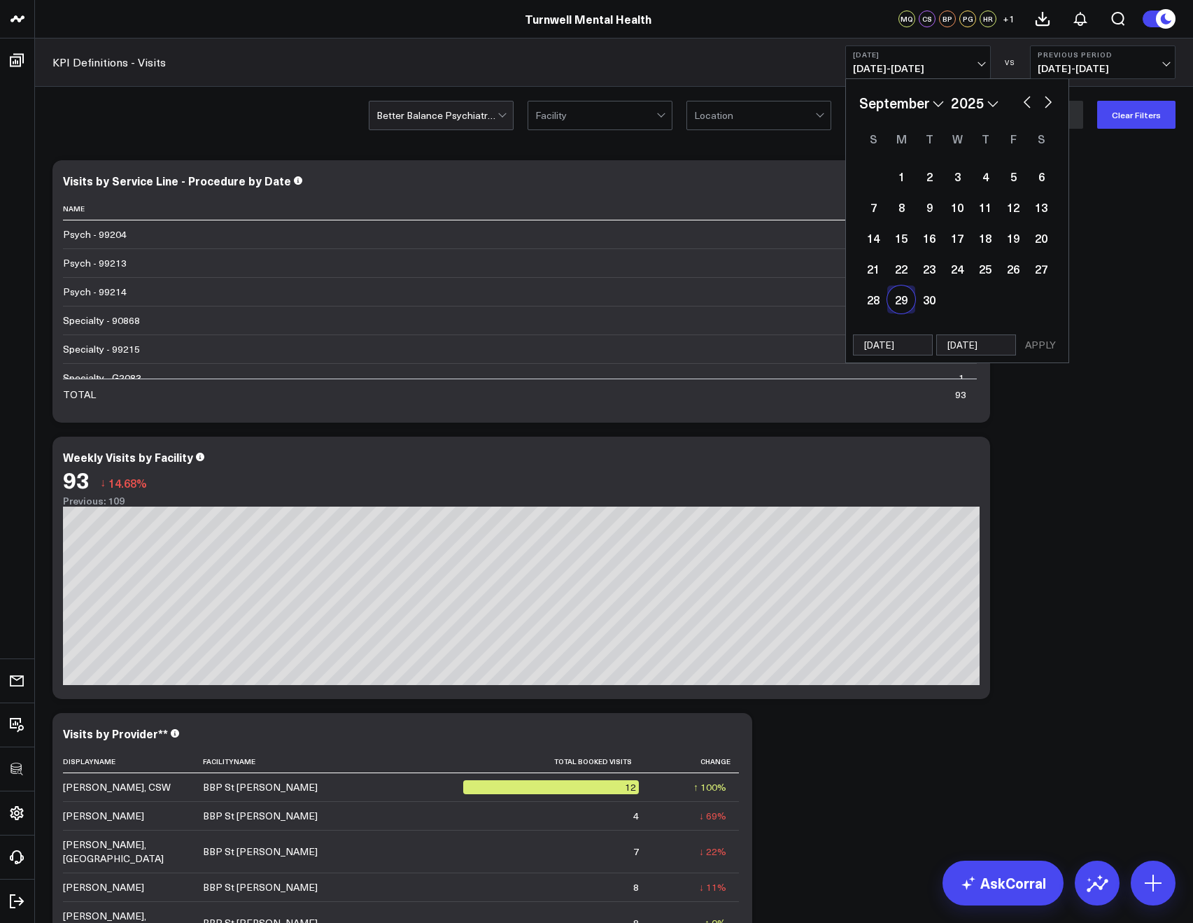
select select "2025"
click at [1022, 335] on button "APPLY" at bounding box center [1040, 344] width 42 height 21
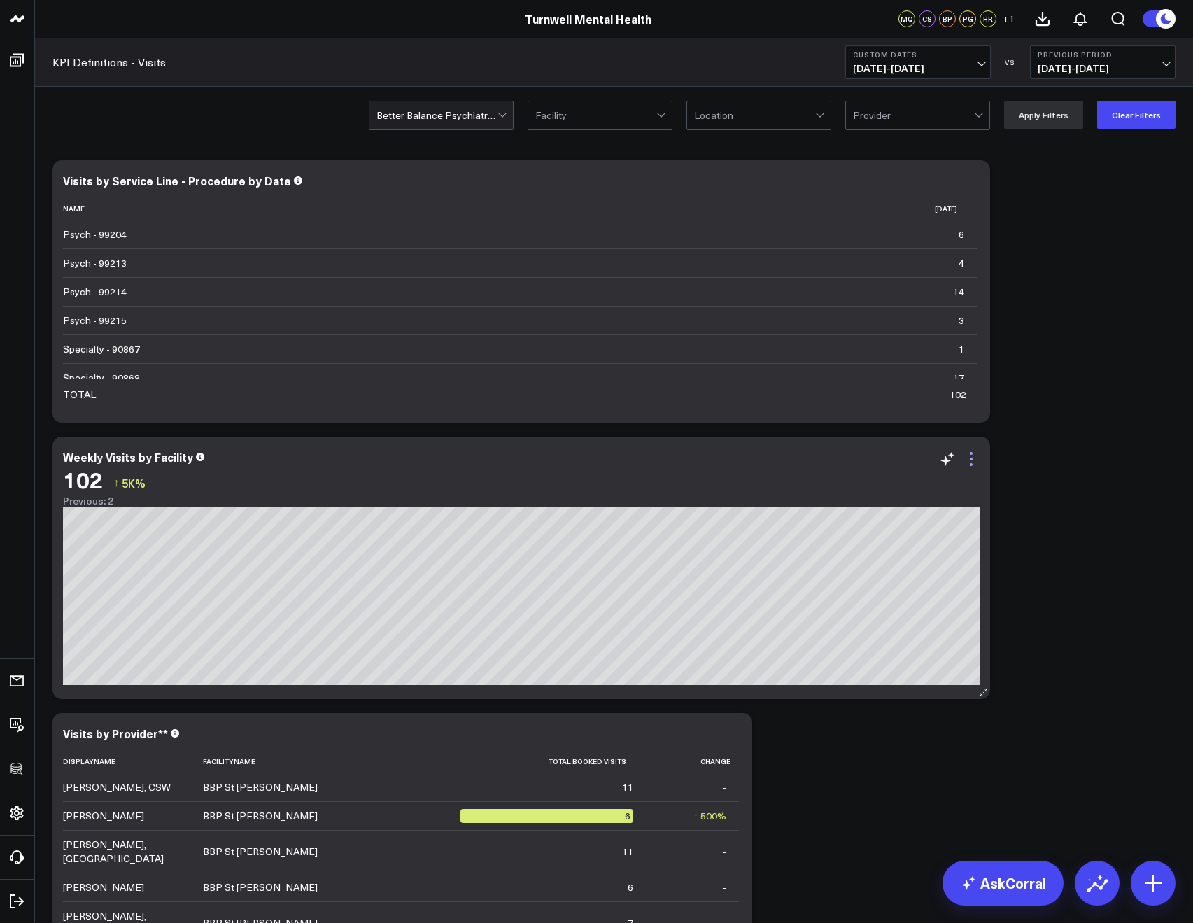
click at [975, 458] on icon at bounding box center [971, 459] width 17 height 17
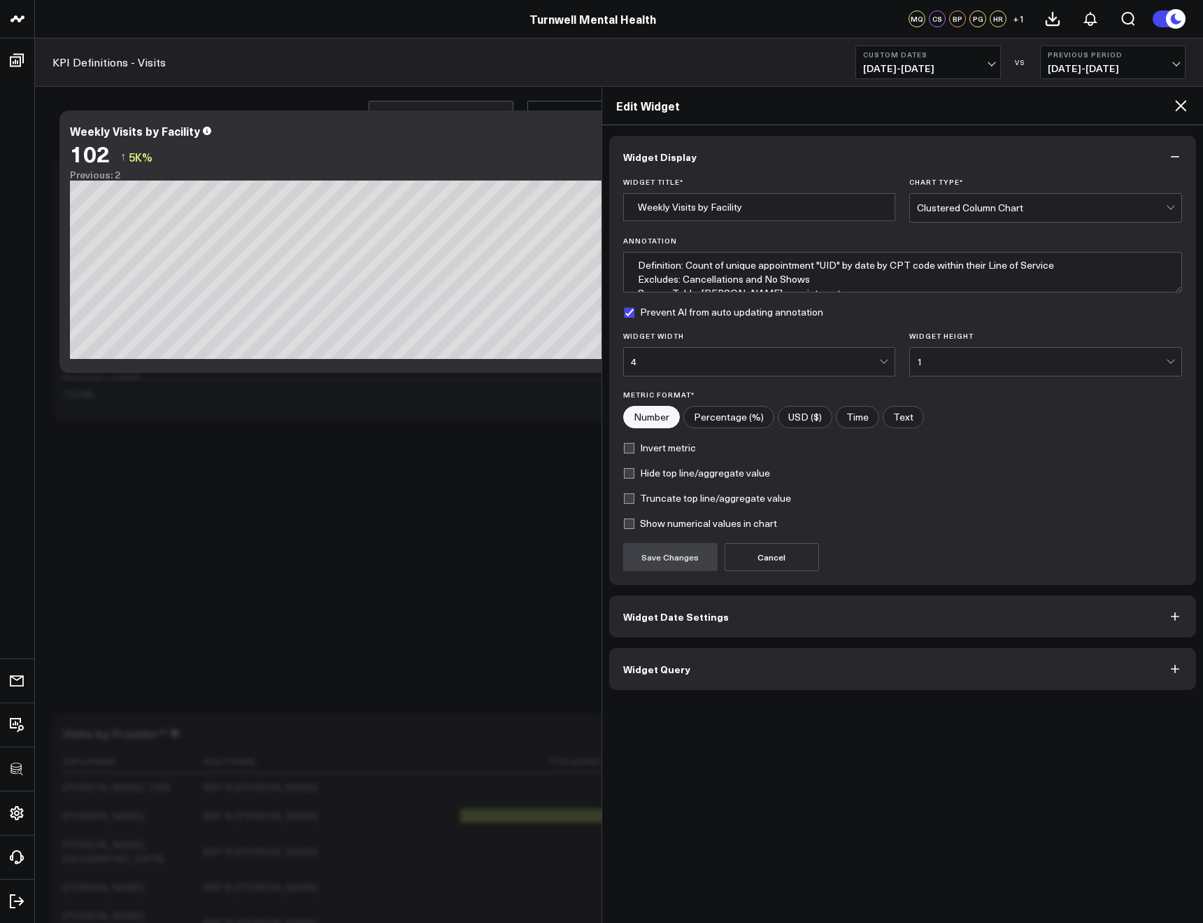
click at [768, 674] on button "Widget Query" at bounding box center [903, 669] width 588 height 42
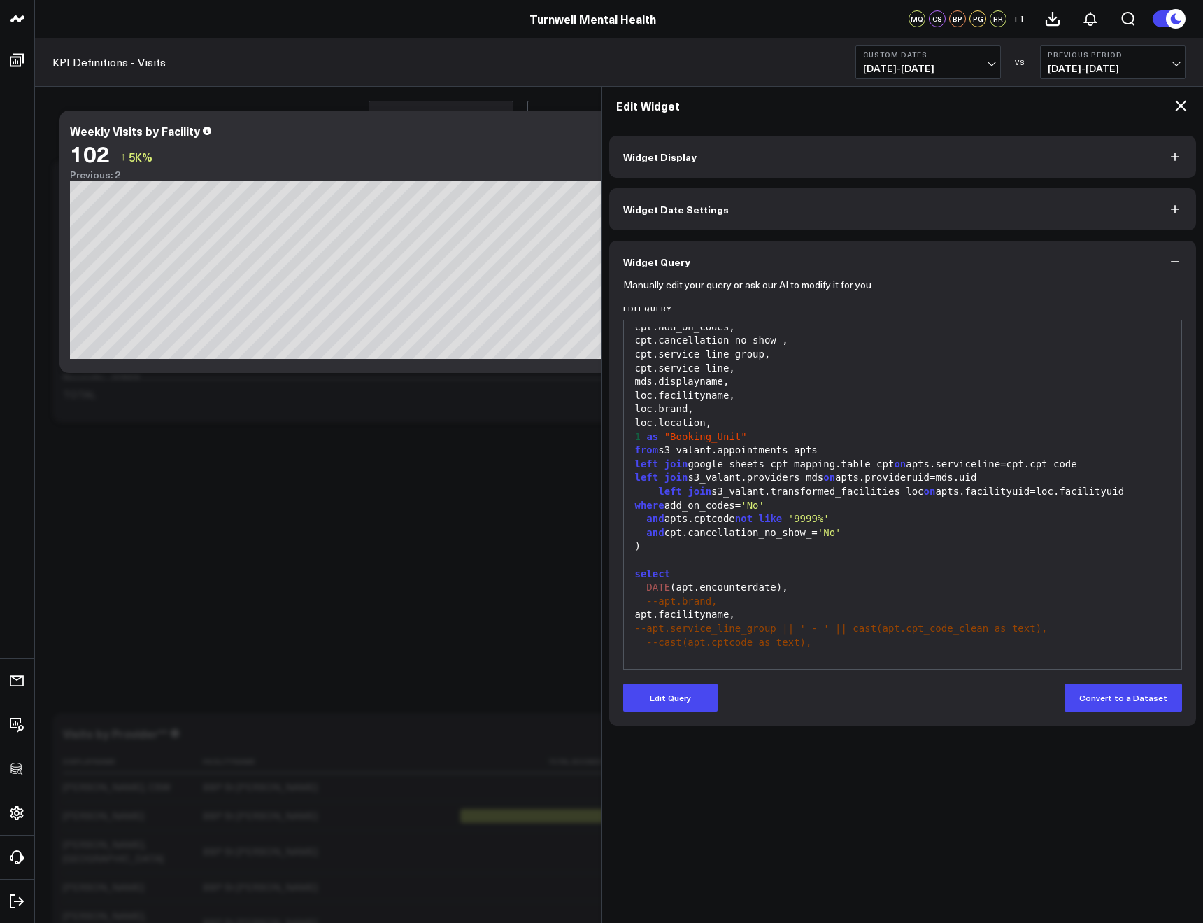
scroll to position [285, 0]
